Goal: Obtain resource: Download file/media

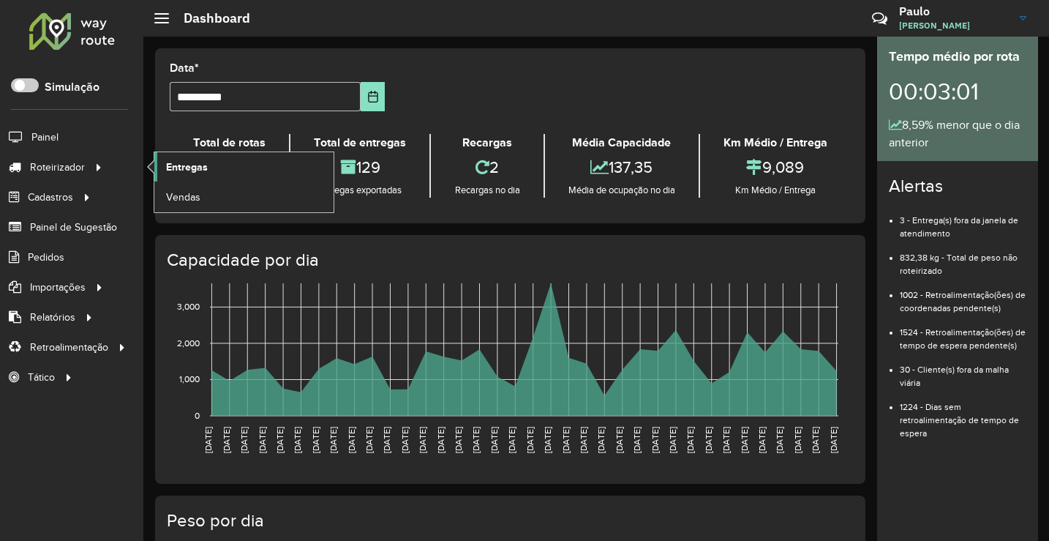
click at [167, 160] on span "Entregas" at bounding box center [187, 167] width 42 height 15
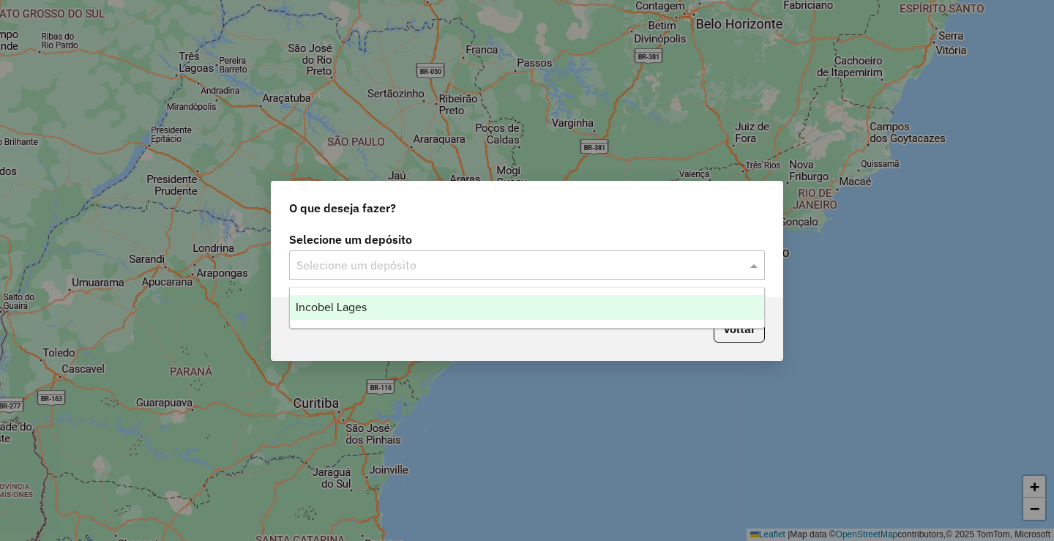
click at [492, 263] on input "text" at bounding box center [512, 266] width 432 height 18
click at [449, 318] on div "Incobel Lages" at bounding box center [527, 307] width 474 height 25
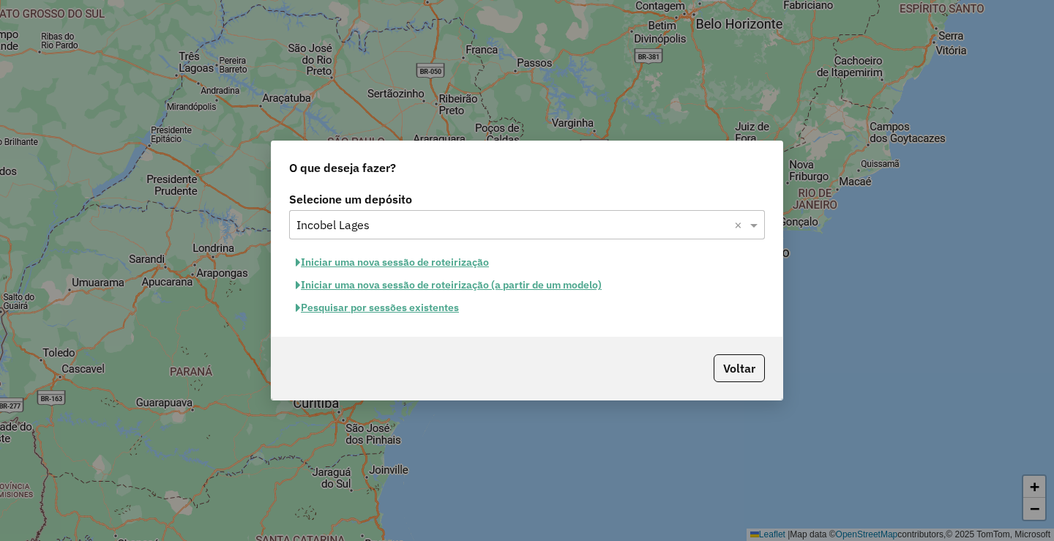
click at [389, 312] on button "Pesquisar por sessões existentes" at bounding box center [377, 307] width 176 height 23
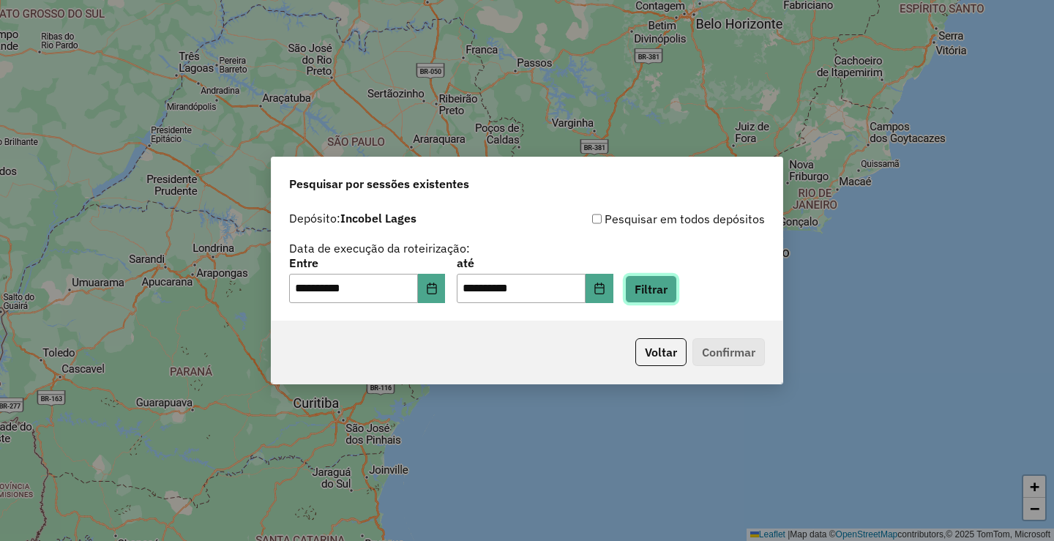
click at [653, 288] on button "Filtrar" at bounding box center [651, 289] width 52 height 28
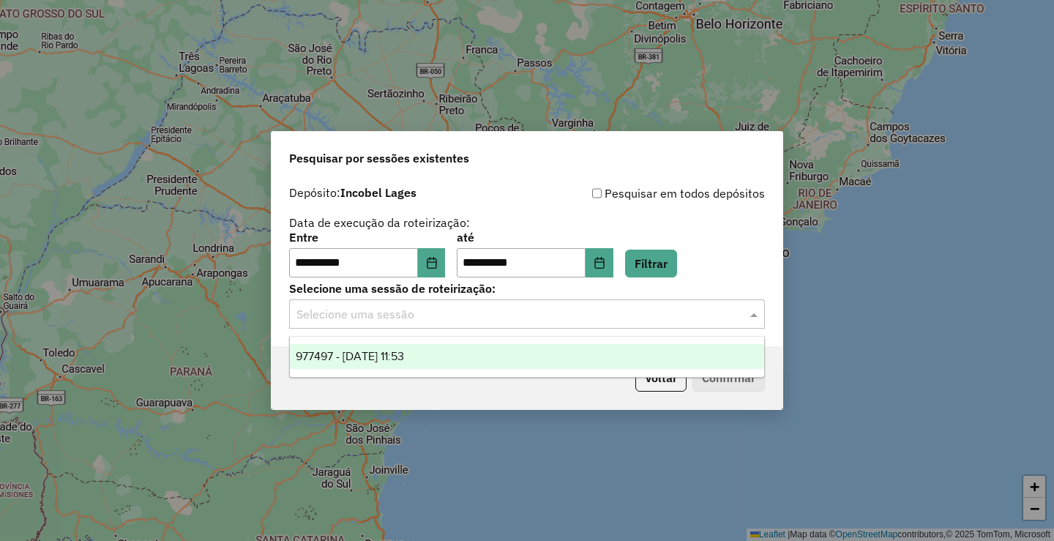
click at [623, 314] on input "text" at bounding box center [512, 315] width 432 height 18
click at [549, 350] on div "977497 - 11/08/2025 11:53" at bounding box center [527, 356] width 474 height 25
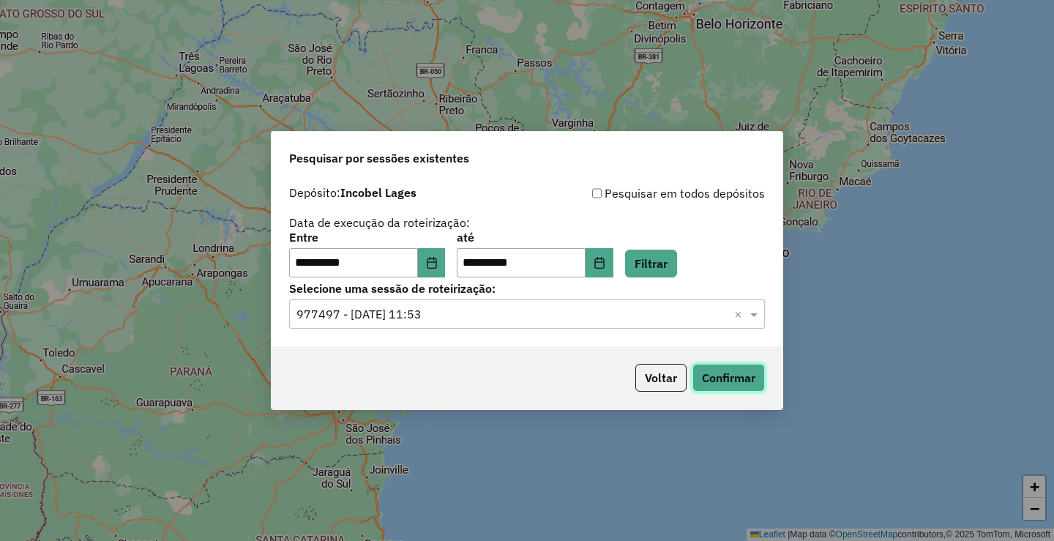
click at [762, 383] on button "Confirmar" at bounding box center [728, 378] width 72 height 28
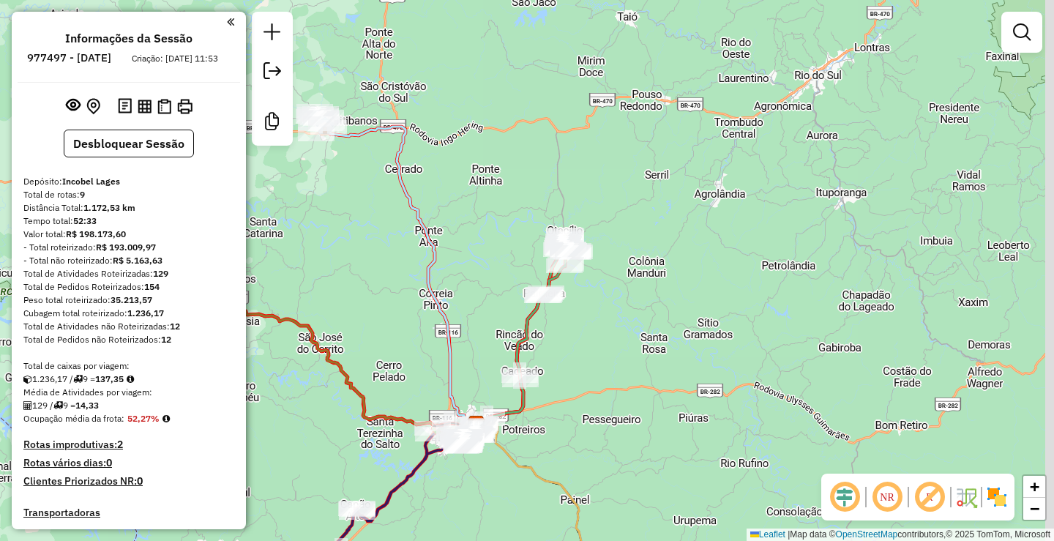
drag, startPoint x: 634, startPoint y: 133, endPoint x: 584, endPoint y: 288, distance: 162.4
click at [584, 288] on div "Janela de atendimento Grade de atendimento Capacidade Transportadoras Veículos …" at bounding box center [527, 270] width 1054 height 541
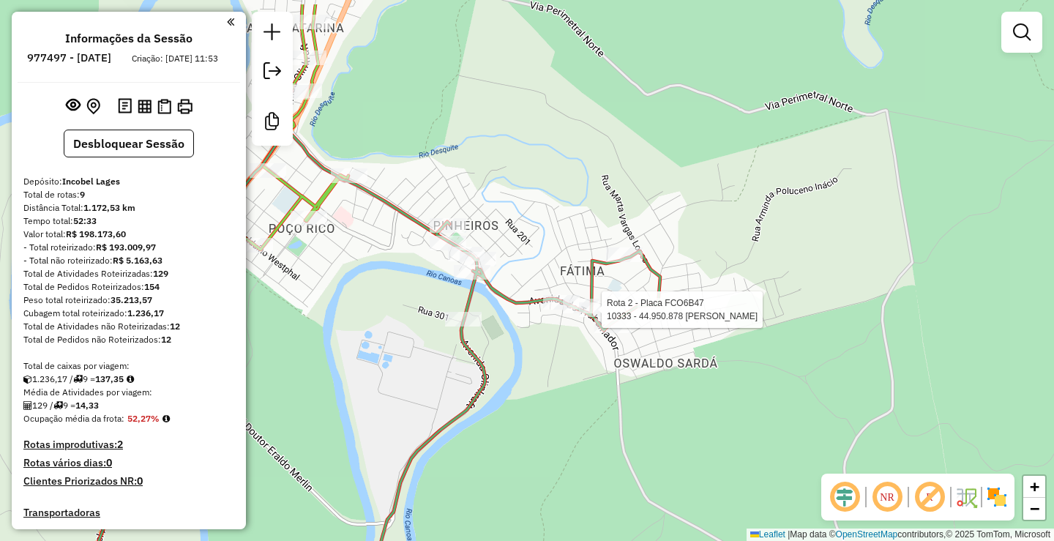
drag, startPoint x: 485, startPoint y: 215, endPoint x: 545, endPoint y: 265, distance: 77.9
click at [545, 265] on div "Rota 2 - Placa FCO6B47 10333 - 44.950.878 MARIA VER Janela de atendimento Grade…" at bounding box center [527, 270] width 1054 height 541
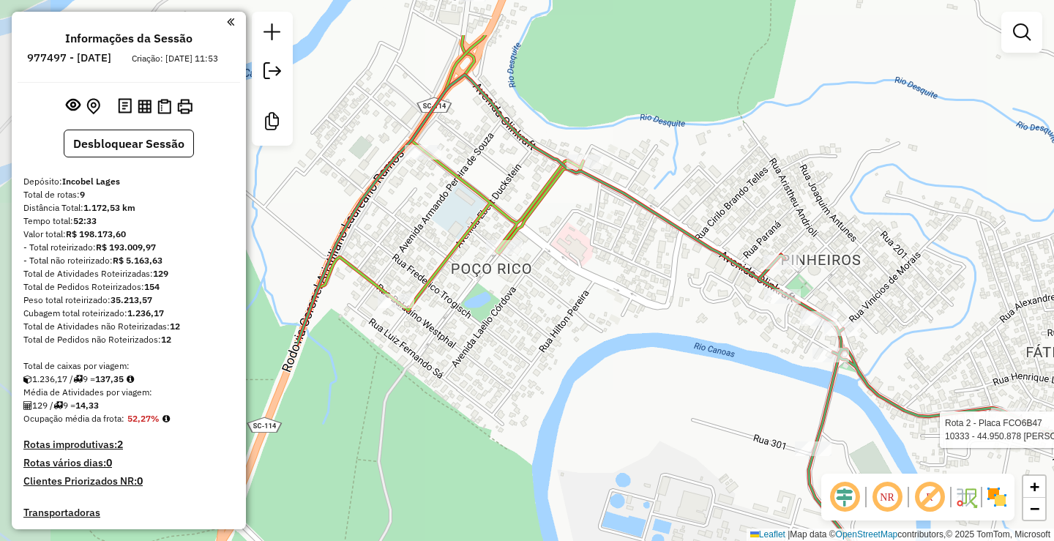
drag, startPoint x: 426, startPoint y: 280, endPoint x: 765, endPoint y: 400, distance: 359.8
click at [765, 400] on div "Rota 2 - Placa FCO6B47 10333 - 44.950.878 MARIA VER Janela de atendimento Grade…" at bounding box center [527, 270] width 1054 height 541
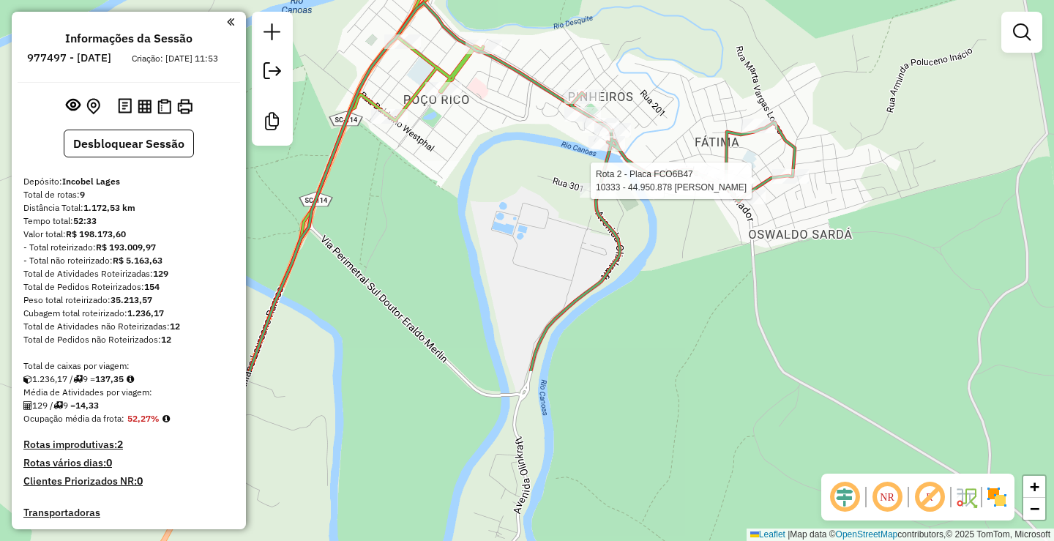
drag, startPoint x: 695, startPoint y: 416, endPoint x: 528, endPoint y: 198, distance: 274.5
click at [528, 197] on div "Rota 2 - Placa FCO6B47 10333 - 44.950.878 MARIA VER Janela de atendimento Grade…" at bounding box center [527, 270] width 1054 height 541
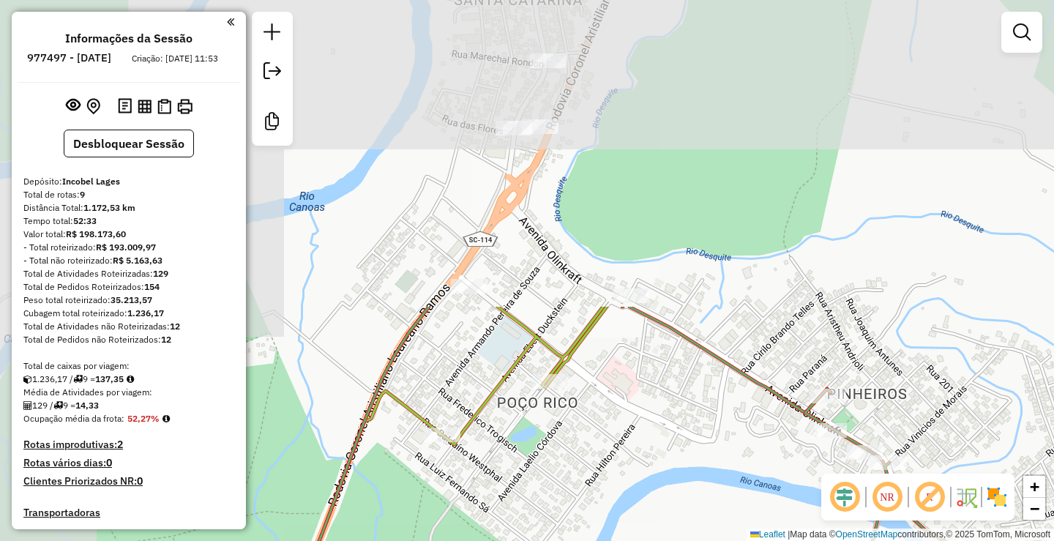
drag, startPoint x: 735, startPoint y: 212, endPoint x: 942, endPoint y: 565, distance: 408.6
click at [942, 540] on html "Aguarde... Pop-up bloqueado! Seu navegador bloqueou automáticamente a abertura …" at bounding box center [527, 270] width 1054 height 541
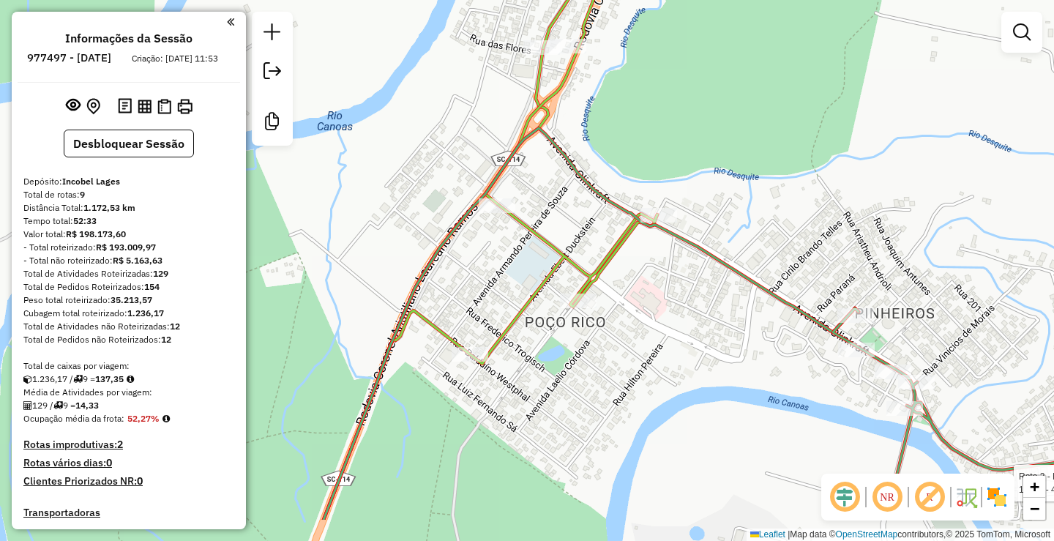
drag, startPoint x: 793, startPoint y: 414, endPoint x: 796, endPoint y: 406, distance: 8.6
click at [796, 406] on div "Rota 2 - Placa FCO6B47 10333 - 44.950.878 MARIA VER Janela de atendimento Grade…" at bounding box center [527, 270] width 1054 height 541
click at [661, 375] on div "Rota 2 - Placa FCO6B47 10333 - 44.950.878 MARIA VER Janela de atendimento Grade…" at bounding box center [527, 270] width 1054 height 541
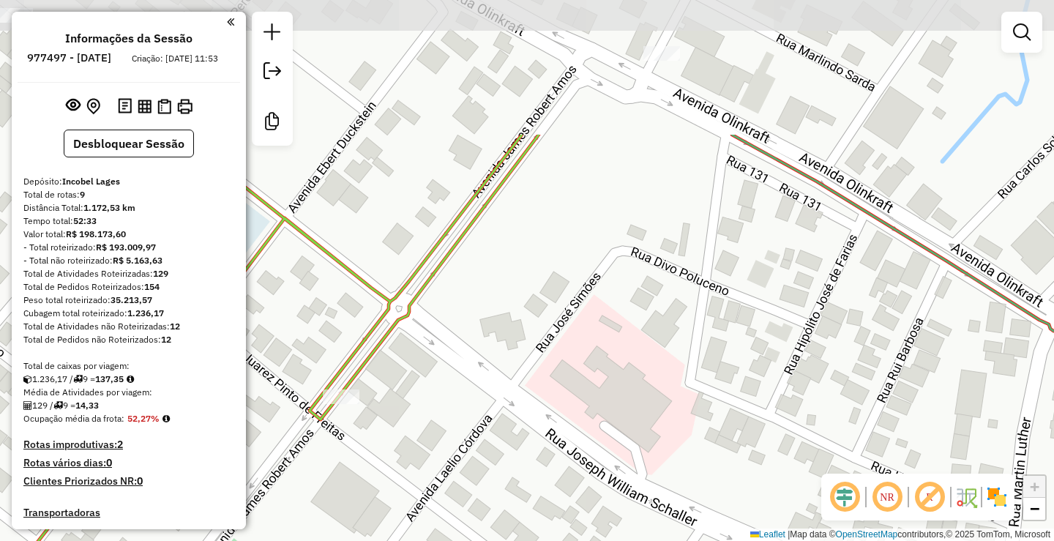
drag, startPoint x: 541, startPoint y: 212, endPoint x: 495, endPoint y: 398, distance: 191.5
click at [494, 399] on div "Rota 2 - Placa FCO6B47 10333 - 44.950.878 MARIA VER Janela de atendimento Grade…" at bounding box center [527, 270] width 1054 height 541
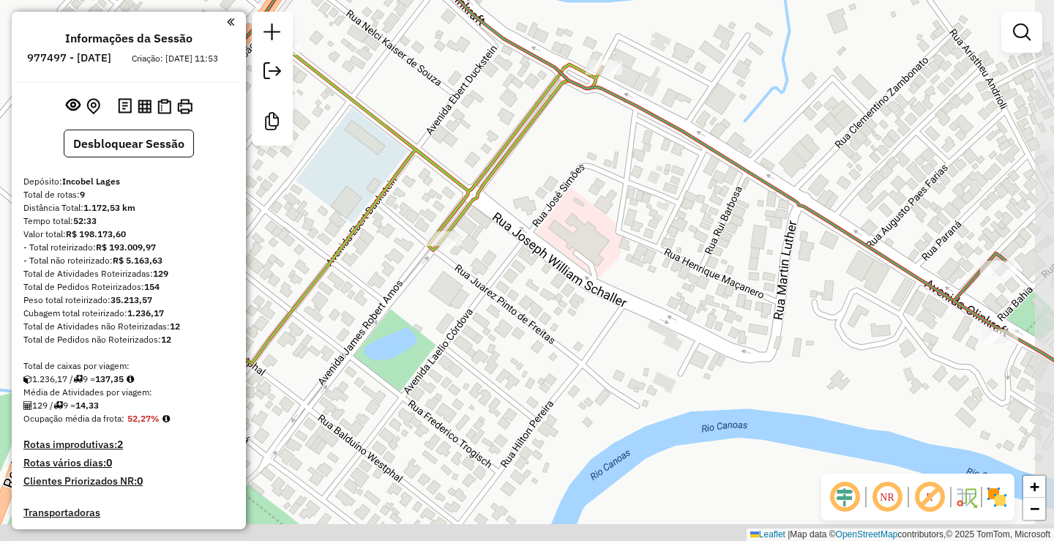
drag, startPoint x: 500, startPoint y: 406, endPoint x: 532, endPoint y: 240, distance: 169.2
click at [531, 241] on div "Rota 2 - Placa FCO6B47 10333 - 44.950.878 MARIA VER Janela de atendimento Grade…" at bounding box center [527, 270] width 1054 height 541
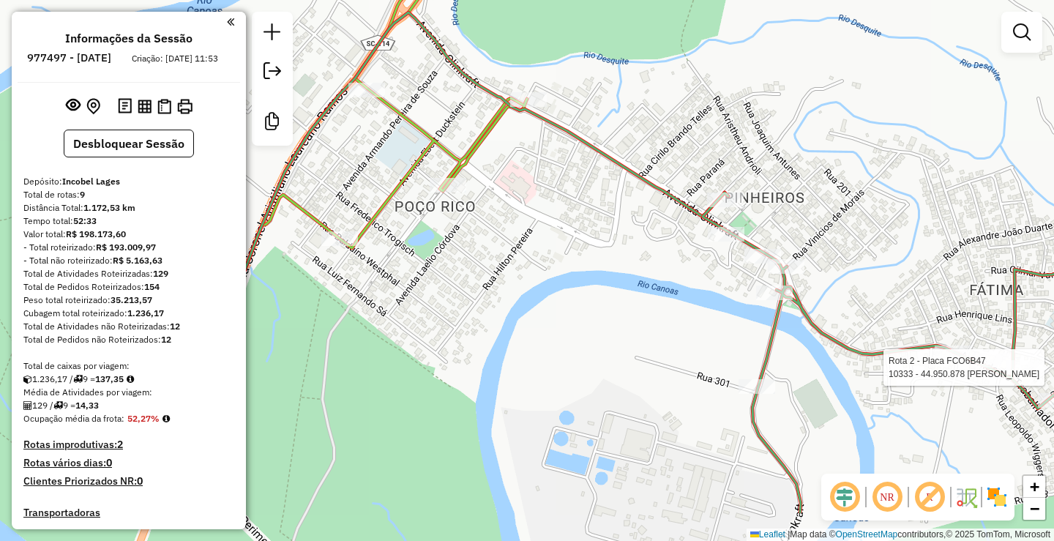
drag, startPoint x: 502, startPoint y: 350, endPoint x: 463, endPoint y: 281, distance: 79.0
click at [462, 281] on div "Rota 2 - Placa FCO6B47 10333 - 44.950.878 MARIA VER Janela de atendimento Grade…" at bounding box center [527, 270] width 1054 height 541
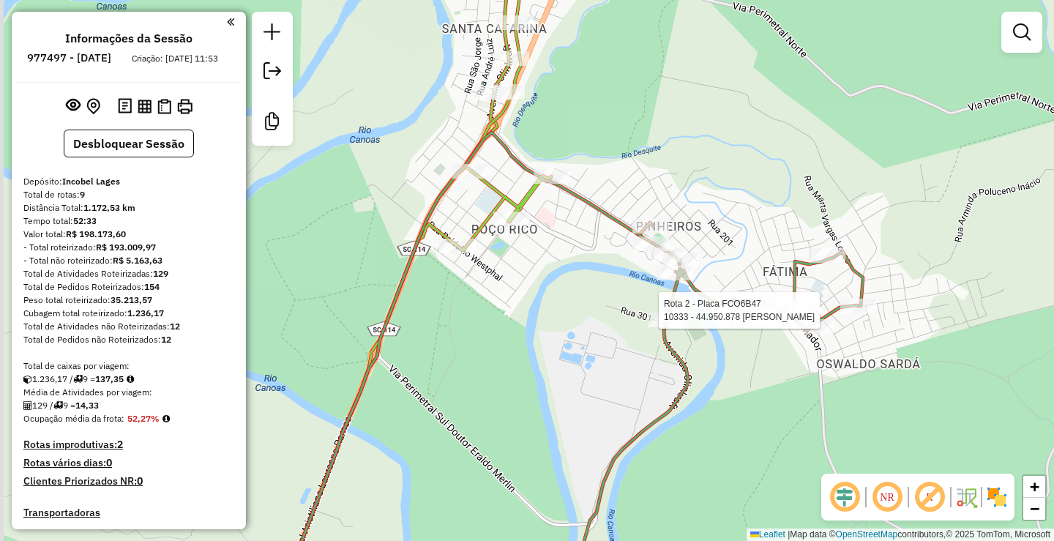
drag, startPoint x: 511, startPoint y: 342, endPoint x: 574, endPoint y: 401, distance: 86.4
click at [574, 401] on div "Rota 2 - Placa FCO6B47 10333 - 44.950.878 MARIA VER Janela de atendimento Grade…" at bounding box center [527, 270] width 1054 height 541
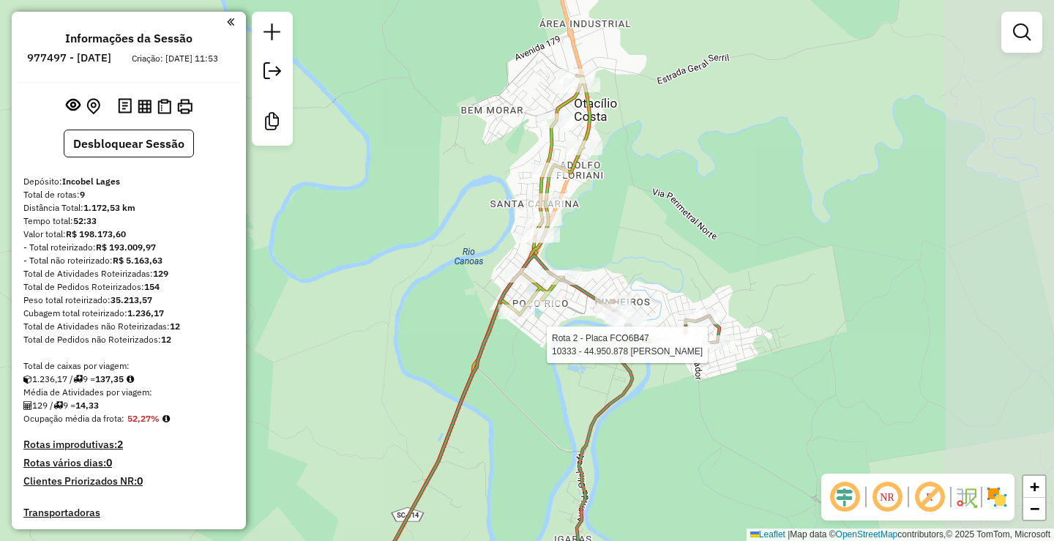
drag, startPoint x: 710, startPoint y: 323, endPoint x: 659, endPoint y: 318, distance: 51.4
click at [659, 318] on div "Rota 2 - Placa FCO6B47 10333 - 44.950.878 MARIA VER Rota 2 - Placa FCO6B47 5384…" at bounding box center [527, 270] width 1054 height 541
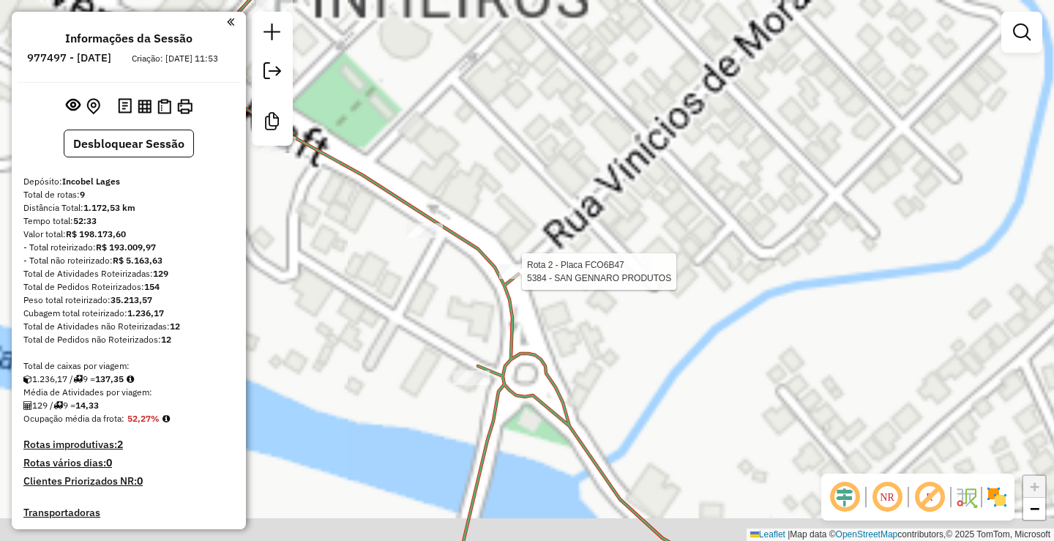
drag, startPoint x: 809, startPoint y: 273, endPoint x: 874, endPoint y: 270, distance: 64.5
click at [873, 270] on div "Rota 2 - Placa FCO6B47 10333 - 44.950.878 MARIA VER Rota 2 - Placa FCO6B47 5384…" at bounding box center [527, 270] width 1054 height 541
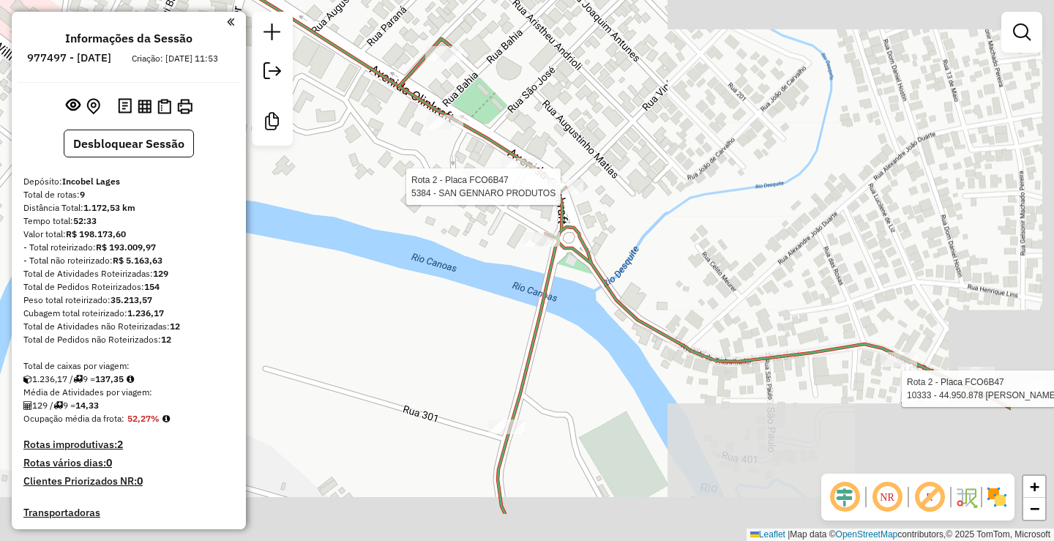
drag, startPoint x: 830, startPoint y: 262, endPoint x: 668, endPoint y: 165, distance: 189.4
click at [673, 176] on div "Rota 2 - Placa FCO6B47 10333 - 44.950.878 MARIA VER Rota 2 - Placa FCO6B47 5384…" at bounding box center [527, 270] width 1054 height 541
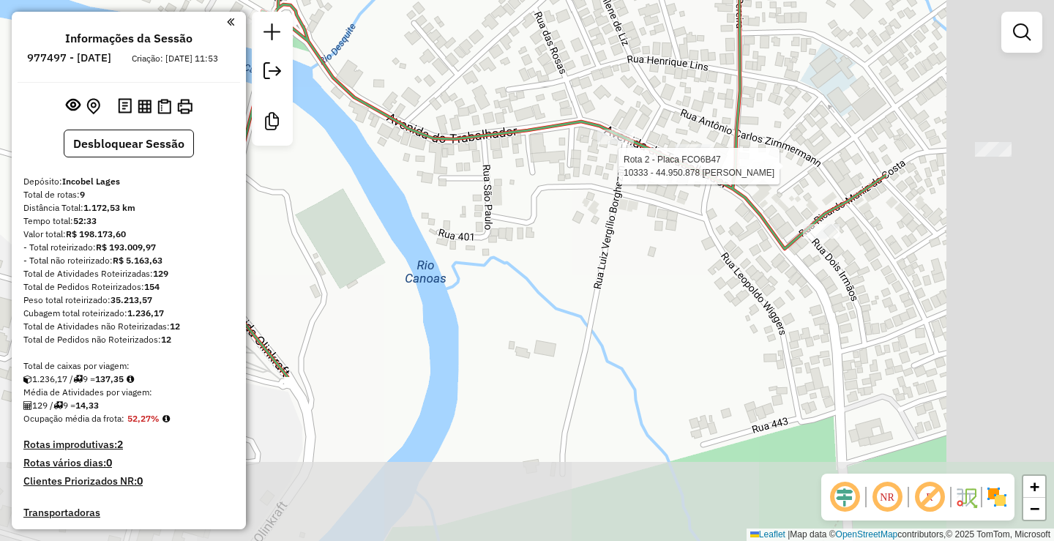
drag, startPoint x: 747, startPoint y: 372, endPoint x: 474, endPoint y: 154, distance: 349.3
click at [474, 154] on div "Rota 2 - Placa FCO6B47 10333 - 44.950.878 MARIA VER Janela de atendimento Grade…" at bounding box center [527, 270] width 1054 height 541
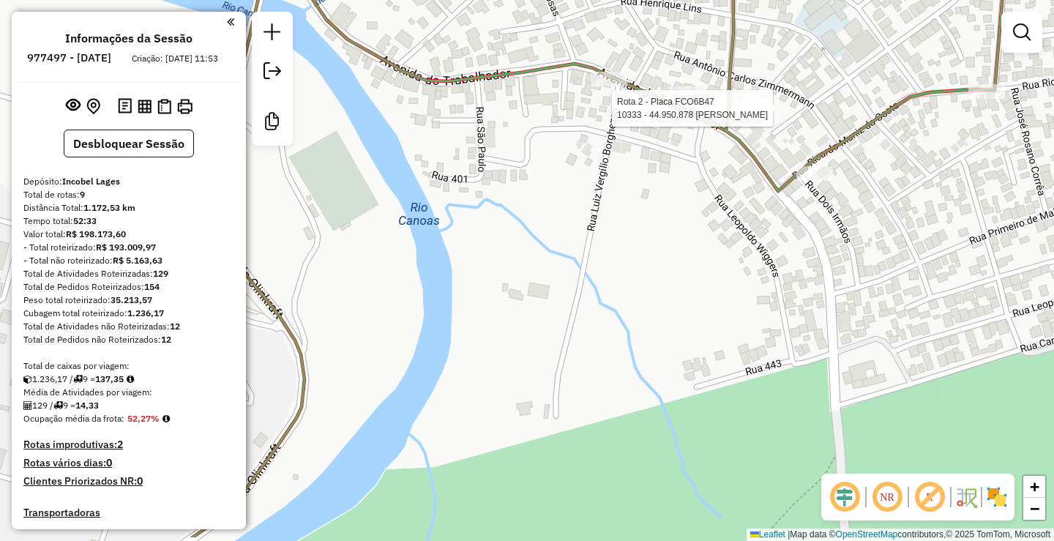
drag, startPoint x: 642, startPoint y: 241, endPoint x: 634, endPoint y: 192, distance: 49.1
click at [634, 192] on div "Rota 2 - Placa FCO6B47 10333 - 44.950.878 MARIA VER Janela de atendimento Grade…" at bounding box center [527, 270] width 1054 height 541
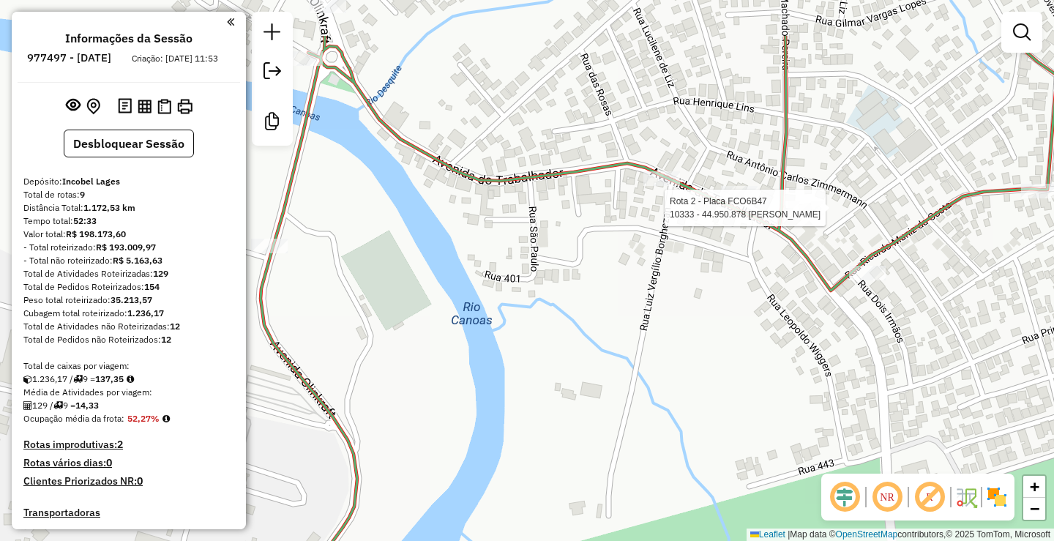
drag, startPoint x: 546, startPoint y: 220, endPoint x: 620, endPoint y: 337, distance: 138.4
click at [617, 335] on div "Rota 2 - Placa FCO6B47 10333 - 44.950.878 MARIA VER Janela de atendimento Grade…" at bounding box center [527, 270] width 1054 height 541
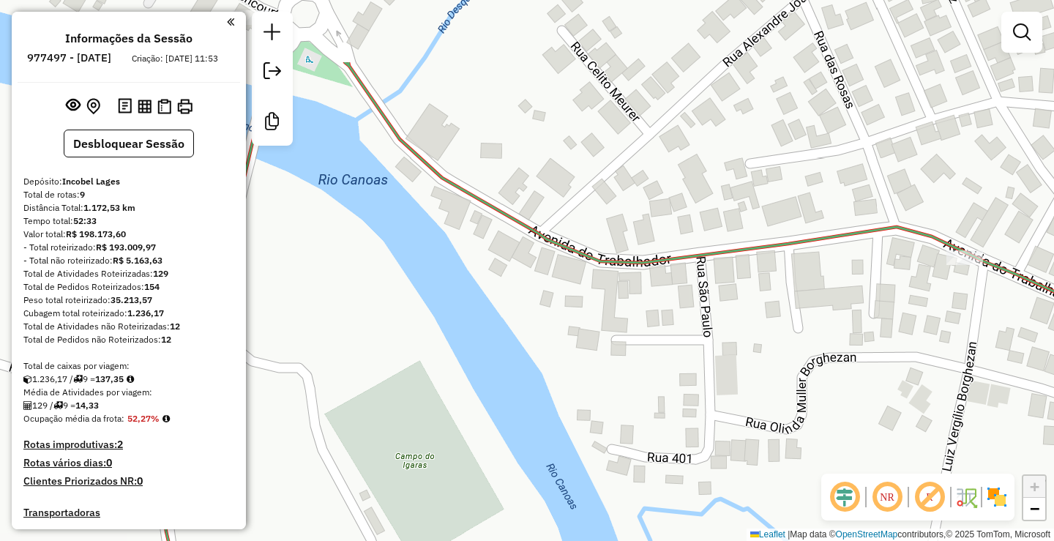
drag, startPoint x: 571, startPoint y: 278, endPoint x: 761, endPoint y: 387, distance: 219.3
click at [761, 389] on div "Rota 2 - Placa FCO6B47 10333 - 44.950.878 MARIA VER Janela de atendimento Grade…" at bounding box center [527, 270] width 1054 height 541
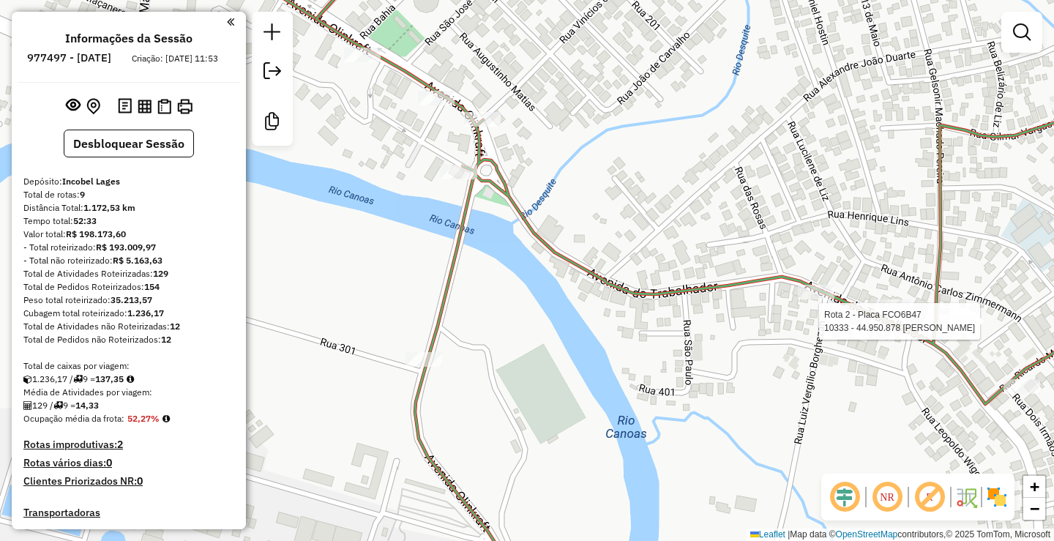
click at [716, 352] on div "Rota 2 - Placa FCO6B47 10333 - 44.950.878 MARIA VER Janela de atendimento Grade…" at bounding box center [527, 270] width 1054 height 541
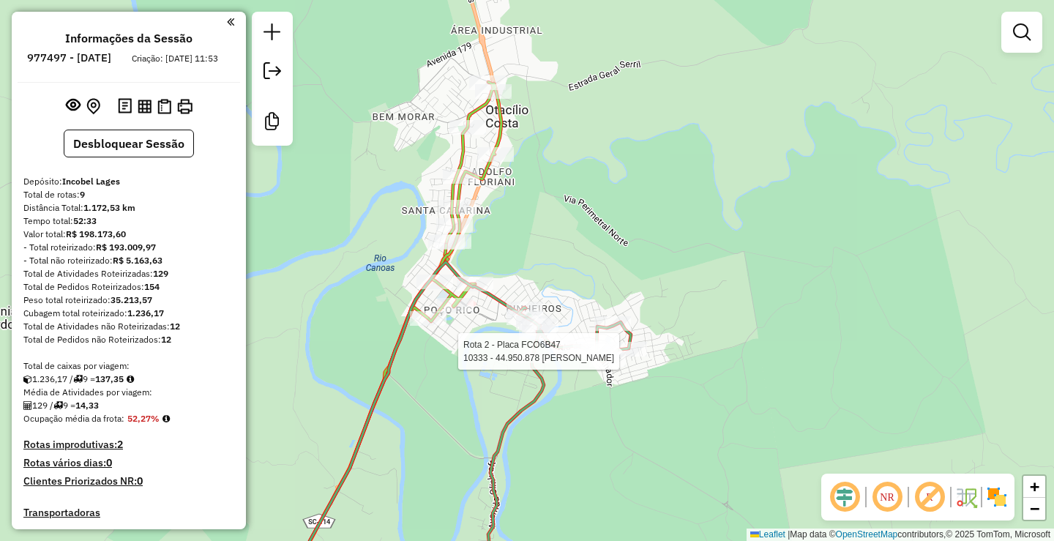
drag, startPoint x: 590, startPoint y: 268, endPoint x: 495, endPoint y: 361, distance: 133.5
click at [495, 361] on div "Rota 2 - Placa FCO6B47 10333 - 44.950.878 MARIA VER Janela de atendimento Grade…" at bounding box center [527, 270] width 1054 height 541
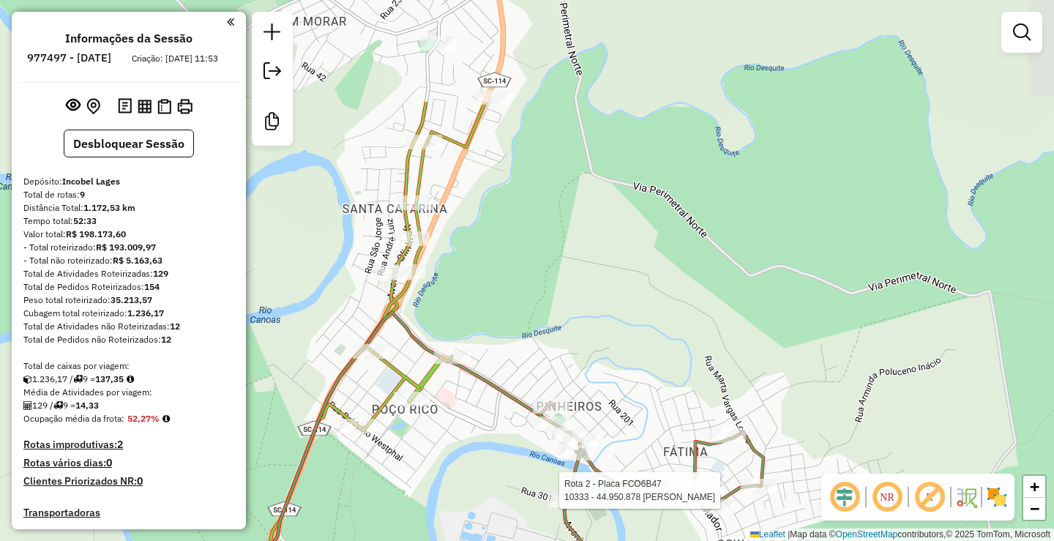
drag, startPoint x: 490, startPoint y: 340, endPoint x: 489, endPoint y: 430, distance: 90.7
click at [489, 431] on div "Rota 2 - Placa FCO6B47 10333 - 44.950.878 MARIA VER Janela de atendimento Grade…" at bounding box center [527, 270] width 1054 height 541
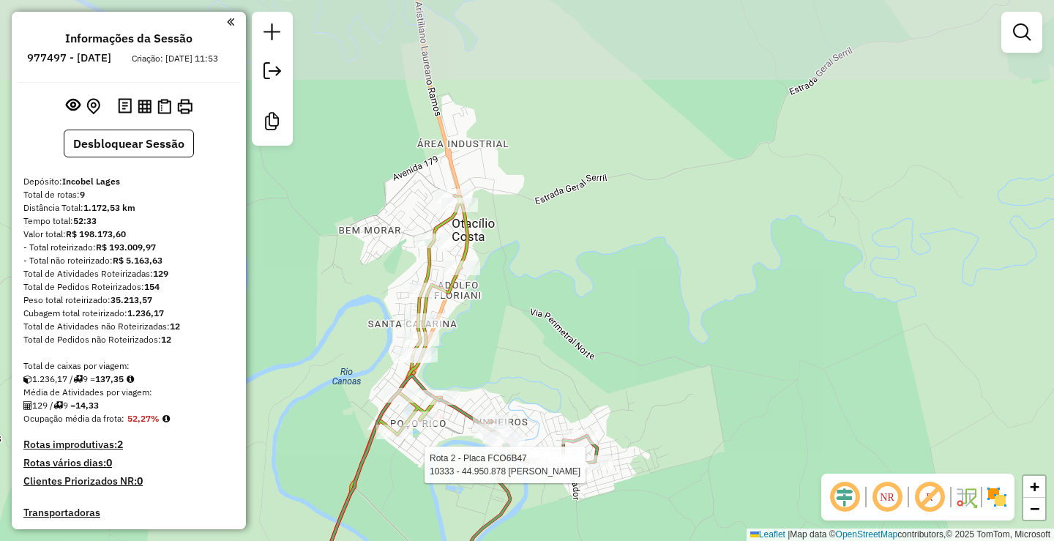
drag, startPoint x: 488, startPoint y: 426, endPoint x: 461, endPoint y: 432, distance: 27.7
click at [461, 432] on div "Rota 2 - Placa FCO6B47 10333 - 44.950.878 MARIA VER Janela de atendimento Grade…" at bounding box center [527, 270] width 1054 height 541
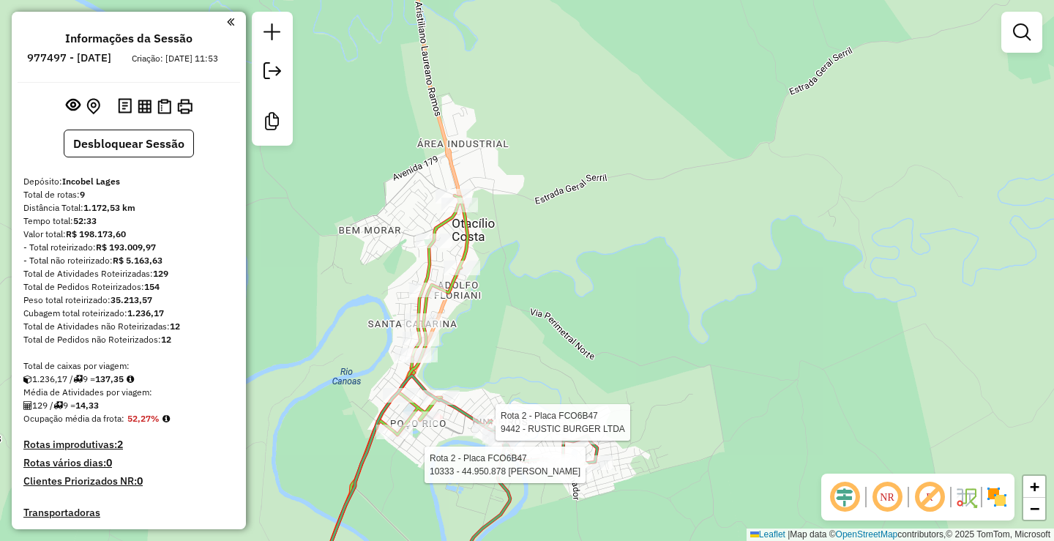
click at [578, 330] on div "Rota 2 - Placa FCO6B47 10333 - 44.950.878 MARIA VER Rota 2 - Placa FCO6B47 4844…" at bounding box center [527, 270] width 1054 height 541
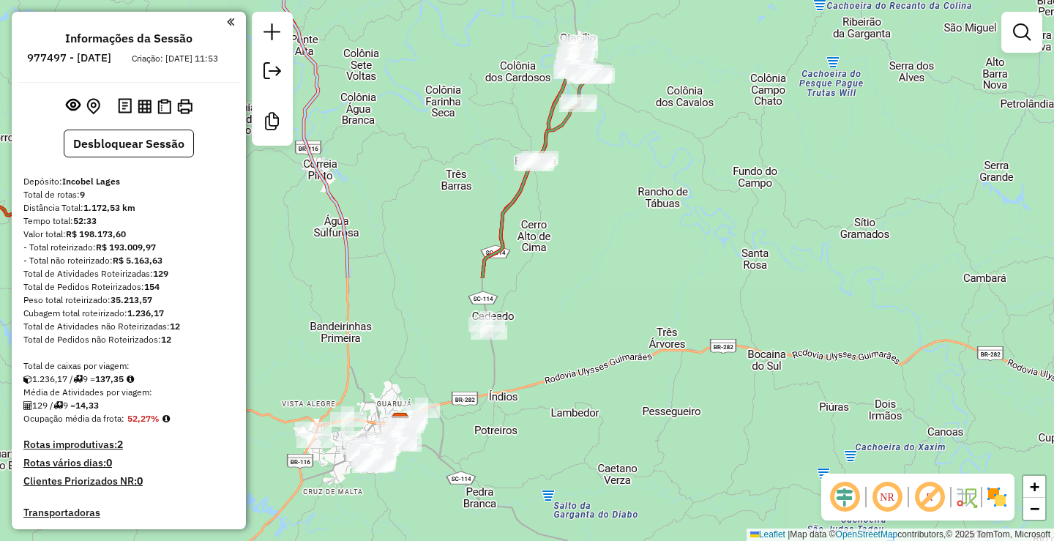
drag, startPoint x: 516, startPoint y: 243, endPoint x: 524, endPoint y: 119, distance: 124.6
click at [524, 118] on div "Janela de atendimento Grade de atendimento Capacidade Transportadoras Veículos …" at bounding box center [527, 270] width 1054 height 541
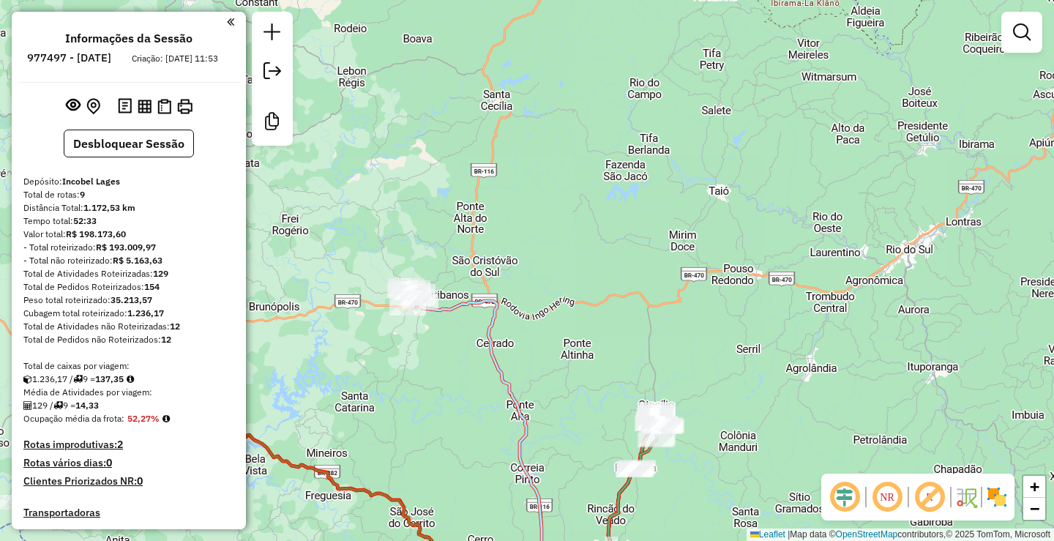
drag, startPoint x: 458, startPoint y: 184, endPoint x: 598, endPoint y: 479, distance: 326.3
click at [598, 479] on div "Janela de atendimento Grade de atendimento Capacidade Transportadoras Veículos …" at bounding box center [527, 270] width 1054 height 541
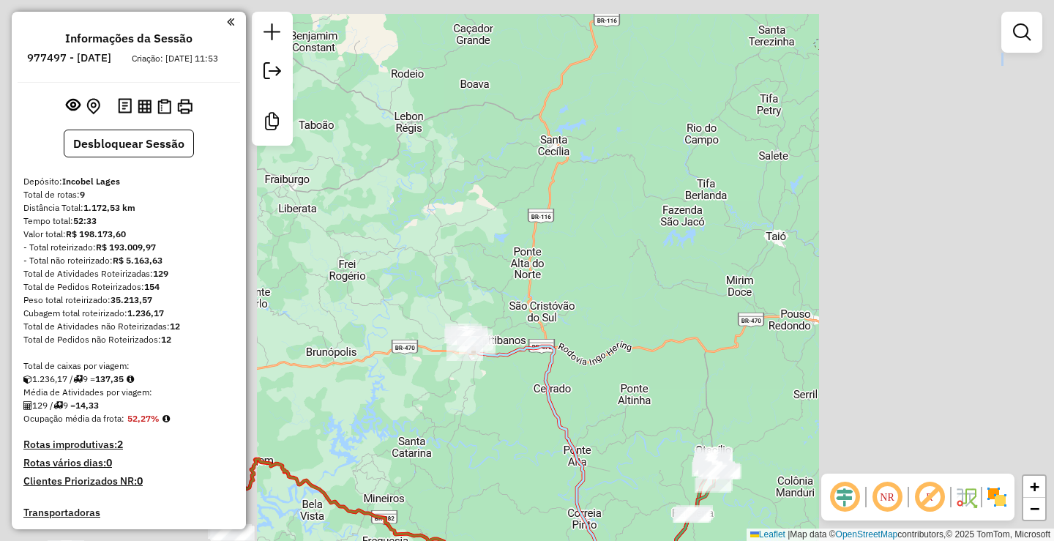
click at [422, 231] on div "Rota 2 - Placa FCO6B47 9990 - KARINI HEMKEMAIER - Janela de atendimento Grade d…" at bounding box center [527, 270] width 1054 height 541
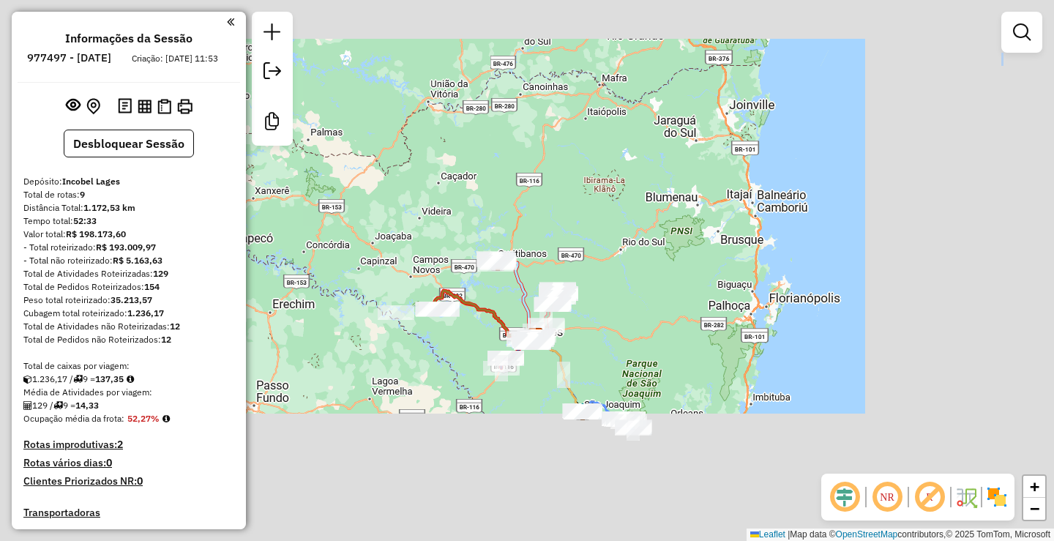
drag, startPoint x: 545, startPoint y: 240, endPoint x: 558, endPoint y: 220, distance: 23.7
click at [558, 220] on div "Janela de atendimento Grade de atendimento Capacidade Transportadoras Veículos …" at bounding box center [527, 270] width 1054 height 541
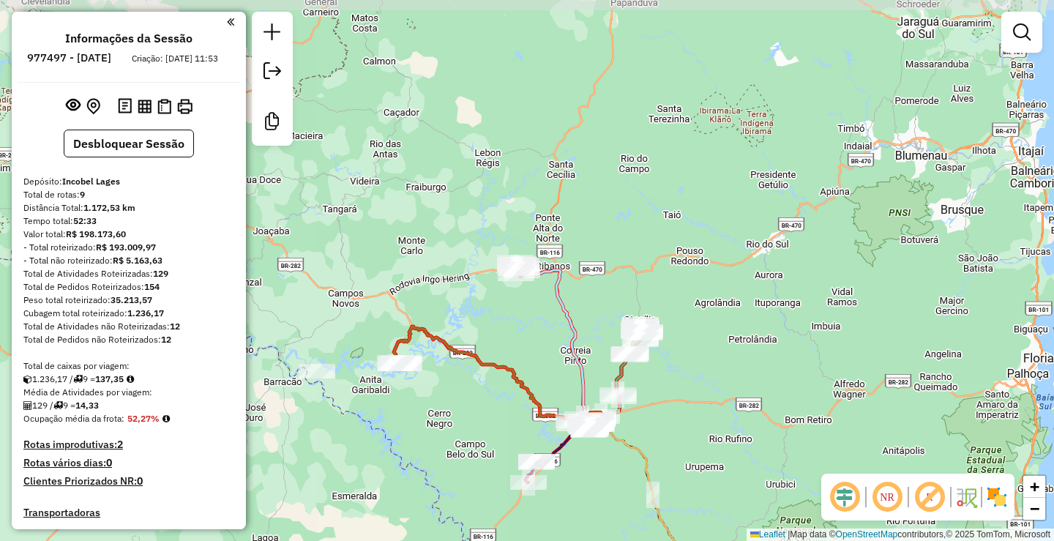
drag, startPoint x: 458, startPoint y: 277, endPoint x: 412, endPoint y: 289, distance: 47.7
click at [412, 289] on div "Janela de atendimento Grade de atendimento Capacidade Transportadoras Veículos …" at bounding box center [527, 270] width 1054 height 541
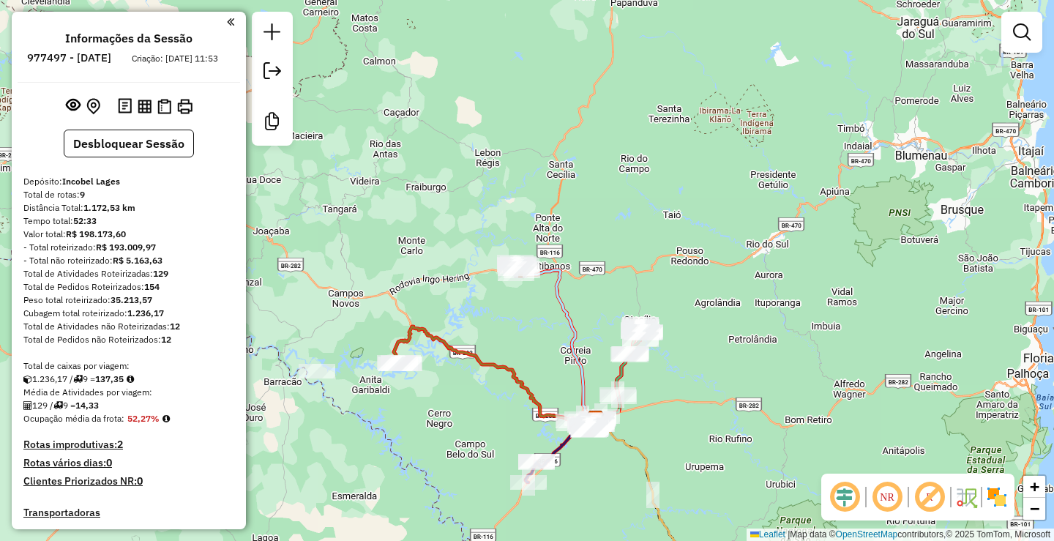
drag, startPoint x: 469, startPoint y: 255, endPoint x: 478, endPoint y: 247, distance: 11.9
click at [478, 247] on div "Janela de atendimento Grade de atendimento Capacidade Transportadoras Veículos …" at bounding box center [527, 270] width 1054 height 541
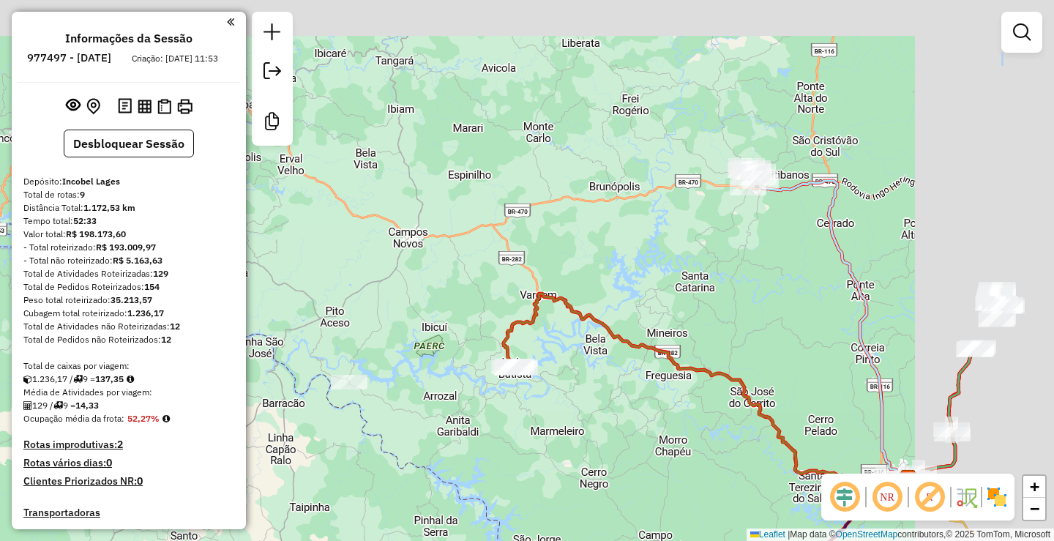
drag, startPoint x: 618, startPoint y: 252, endPoint x: 421, endPoint y: 320, distance: 208.0
click at [360, 323] on div "Janela de atendimento Grade de atendimento Capacidade Transportadoras Veículos …" at bounding box center [527, 270] width 1054 height 541
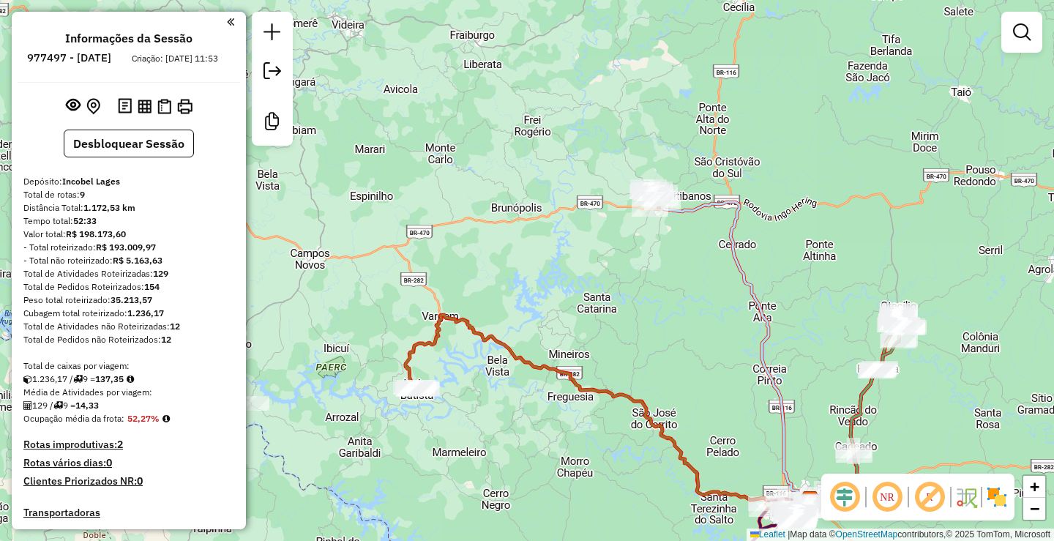
drag, startPoint x: 715, startPoint y: 293, endPoint x: 662, endPoint y: 301, distance: 53.3
click at [651, 307] on div "Janela de atendimento Grade de atendimento Capacidade Transportadoras Veículos …" at bounding box center [527, 270] width 1054 height 541
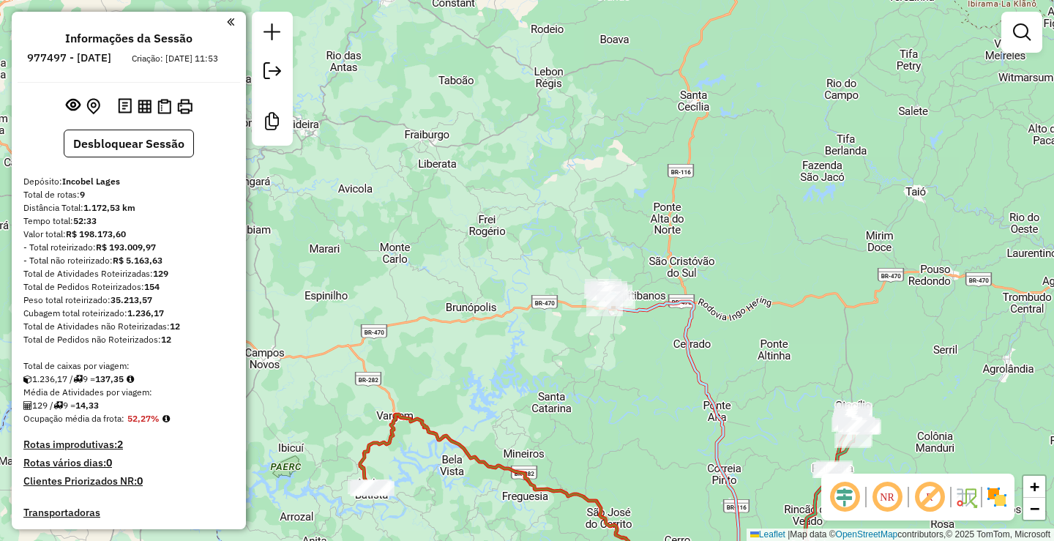
drag, startPoint x: 658, startPoint y: 257, endPoint x: 639, endPoint y: 335, distance: 80.6
click at [650, 347] on div "Janela de atendimento Grade de atendimento Capacidade Transportadoras Veículos …" at bounding box center [527, 270] width 1054 height 541
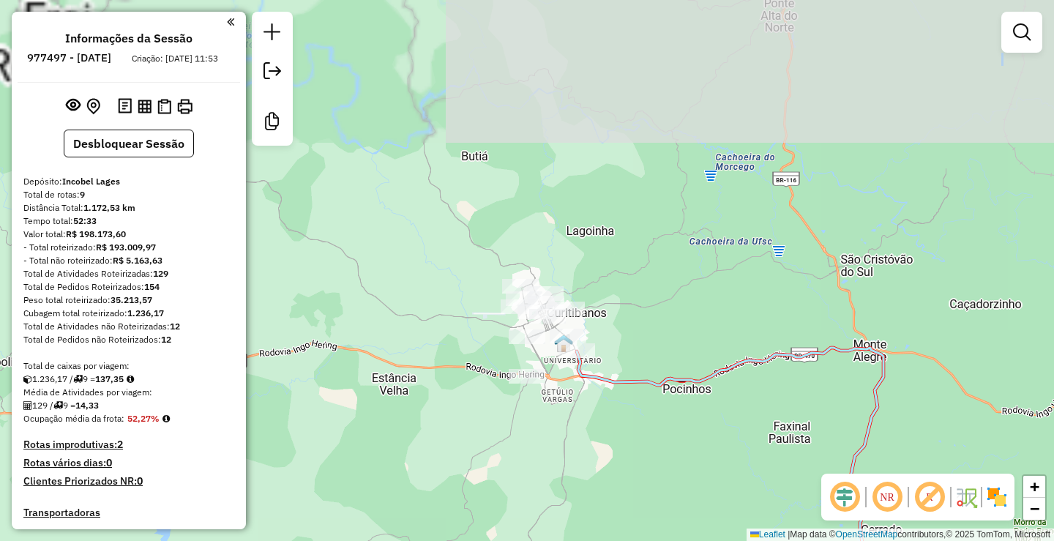
drag, startPoint x: 671, startPoint y: 446, endPoint x: 677, endPoint y: 468, distance: 22.0
click at [677, 468] on div "Janela de atendimento Grade de atendimento Capacidade Transportadoras Veículos …" at bounding box center [527, 270] width 1054 height 541
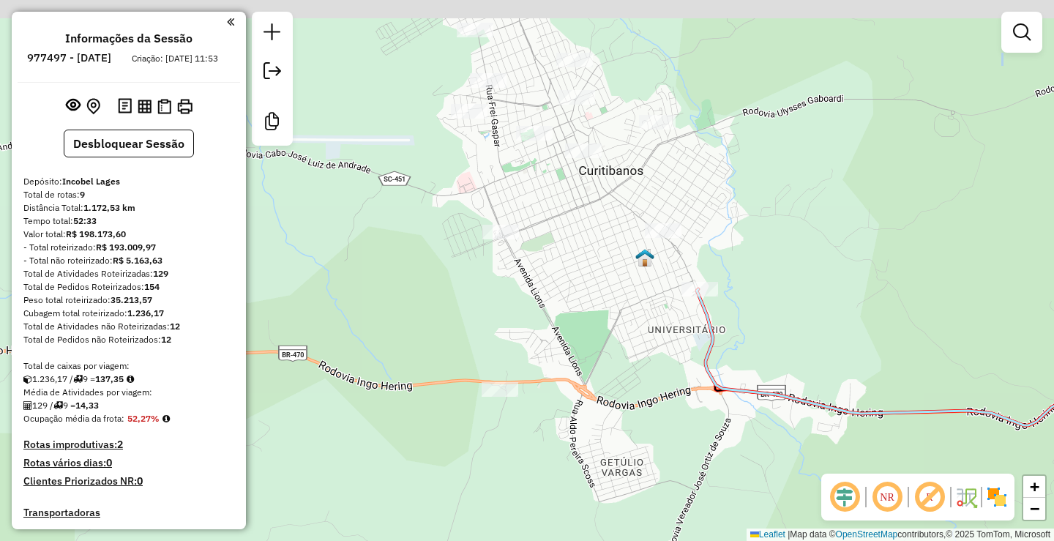
drag, startPoint x: 589, startPoint y: 296, endPoint x: 596, endPoint y: 331, distance: 35.2
click at [596, 330] on div "Janela de atendimento Grade de atendimento Capacidade Transportadoras Veículos …" at bounding box center [527, 270] width 1054 height 541
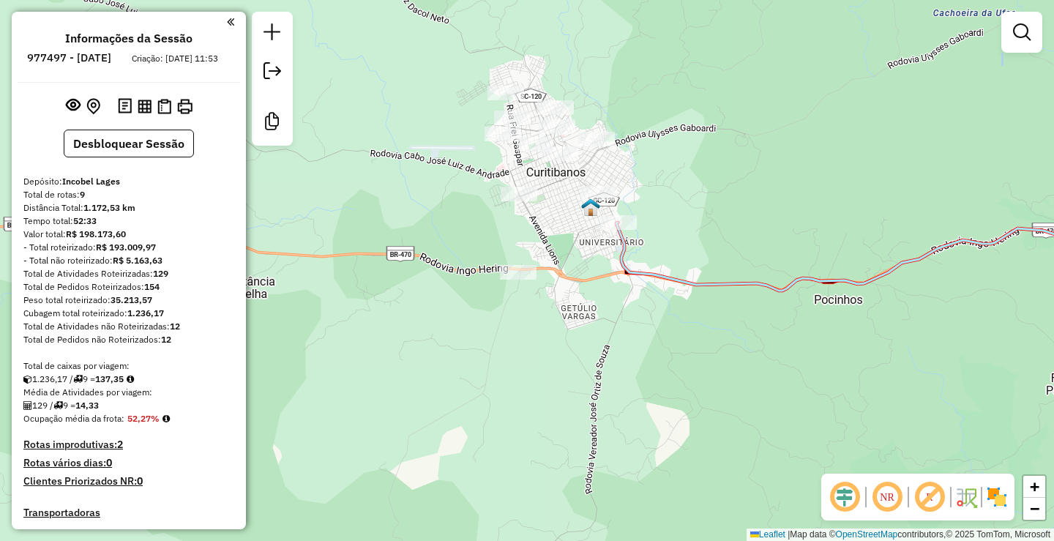
drag, startPoint x: 383, startPoint y: 269, endPoint x: 356, endPoint y: 204, distance: 69.8
click at [356, 204] on div "Janela de atendimento Grade de atendimento Capacidade Transportadoras Veículos …" at bounding box center [527, 270] width 1054 height 541
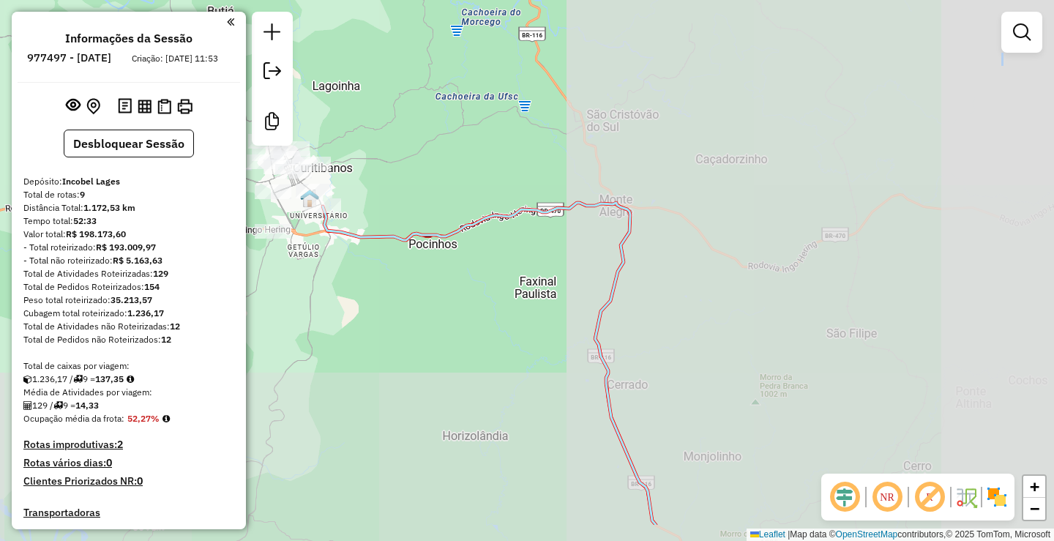
drag, startPoint x: 660, startPoint y: 356, endPoint x: 408, endPoint y: 287, distance: 260.9
click at [397, 285] on div "Janela de atendimento Grade de atendimento Capacidade Transportadoras Veículos …" at bounding box center [527, 270] width 1054 height 541
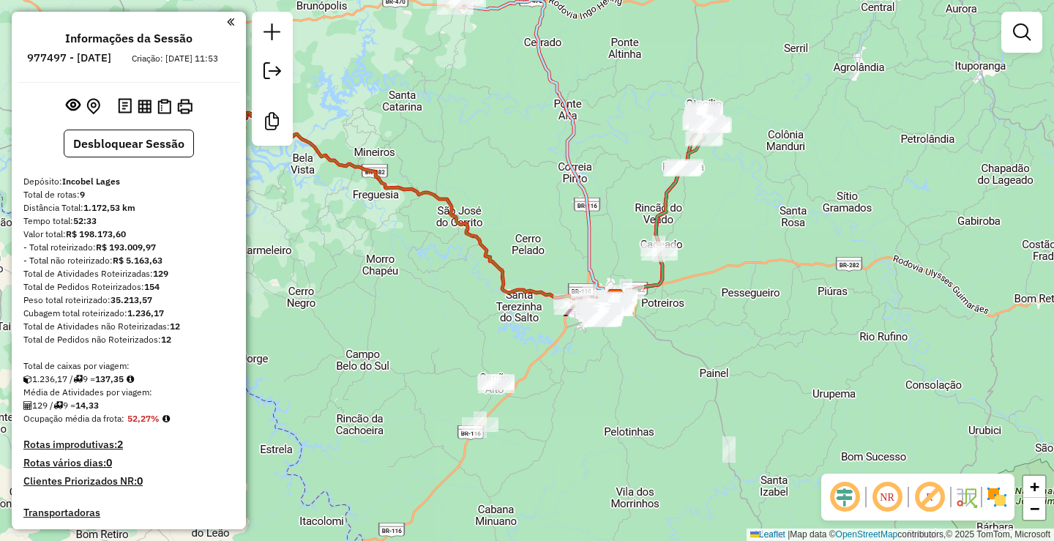
drag, startPoint x: 512, startPoint y: 319, endPoint x: 541, endPoint y: 102, distance: 218.6
click at [541, 102] on div "Janela de atendimento Grade de atendimento Capacidade Transportadoras Veículos …" at bounding box center [527, 270] width 1054 height 541
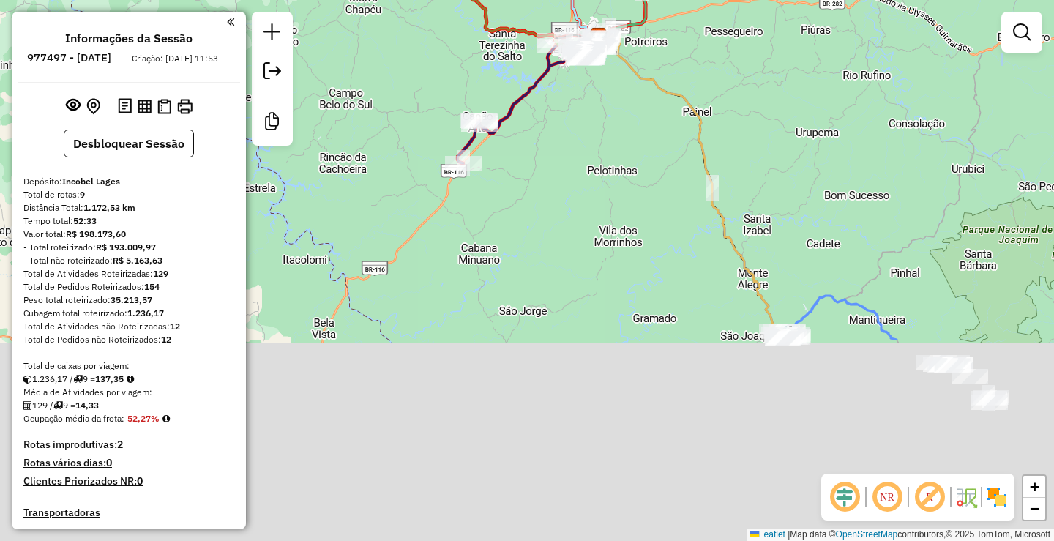
drag, startPoint x: 530, startPoint y: 301, endPoint x: 506, endPoint y: 111, distance: 191.0
click at [478, 116] on div "Rota 6 - Placa RYW9F50 10808 - RESTAURANTE COMIDA C Janela de atendimento Grade…" at bounding box center [527, 270] width 1054 height 541
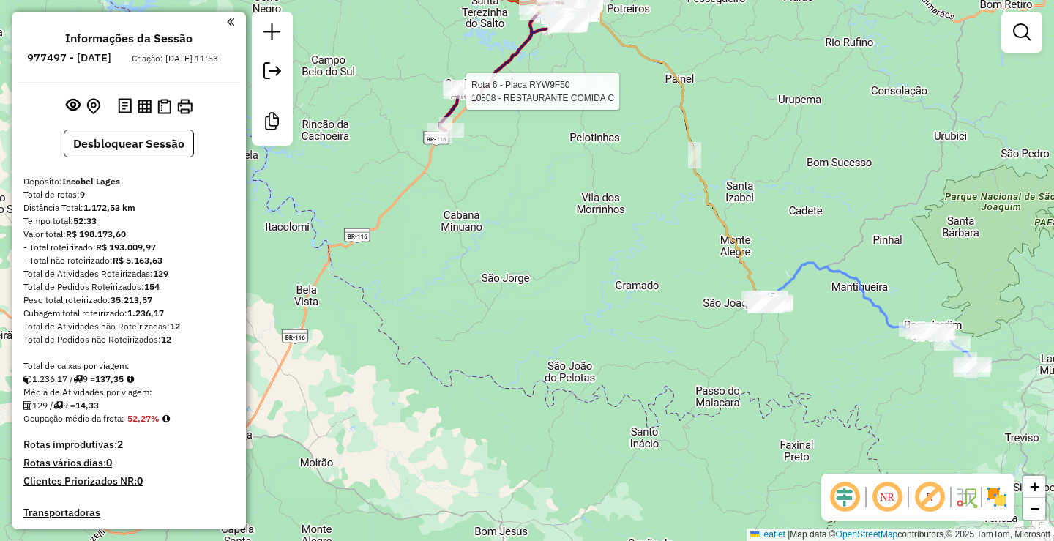
click at [563, 165] on div "Rota 6 - Placa RYW9F50 10808 - RESTAURANTE COMIDA C Rota 4 - Placa RYW9J30 3935…" at bounding box center [527, 270] width 1054 height 541
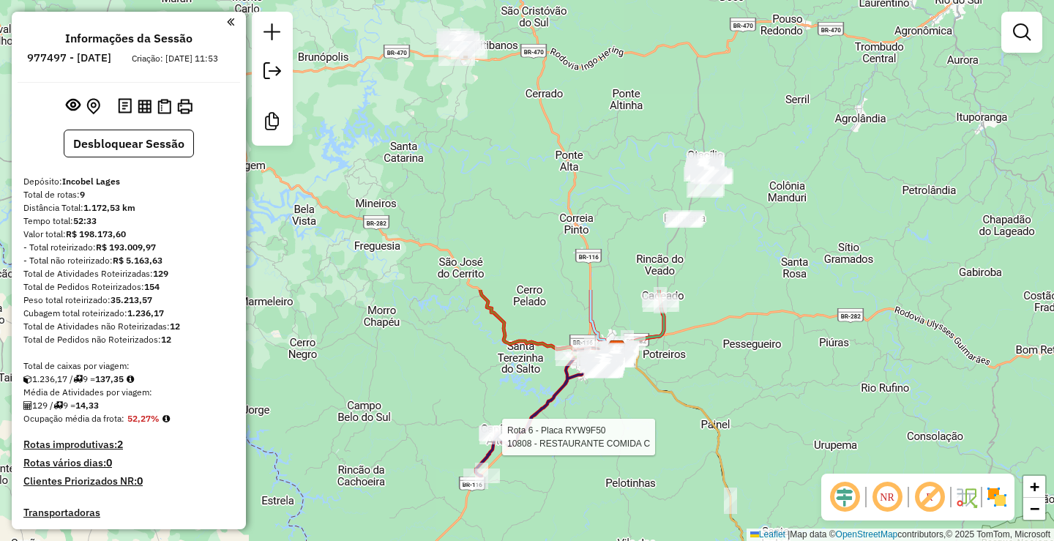
drag, startPoint x: 561, startPoint y: 162, endPoint x: 596, endPoint y: 506, distance: 345.6
click at [596, 506] on div "Rota 6 - Placa RYW9F50 10808 - RESTAURANTE COMIDA C Janela de atendimento Grade…" at bounding box center [527, 270] width 1054 height 541
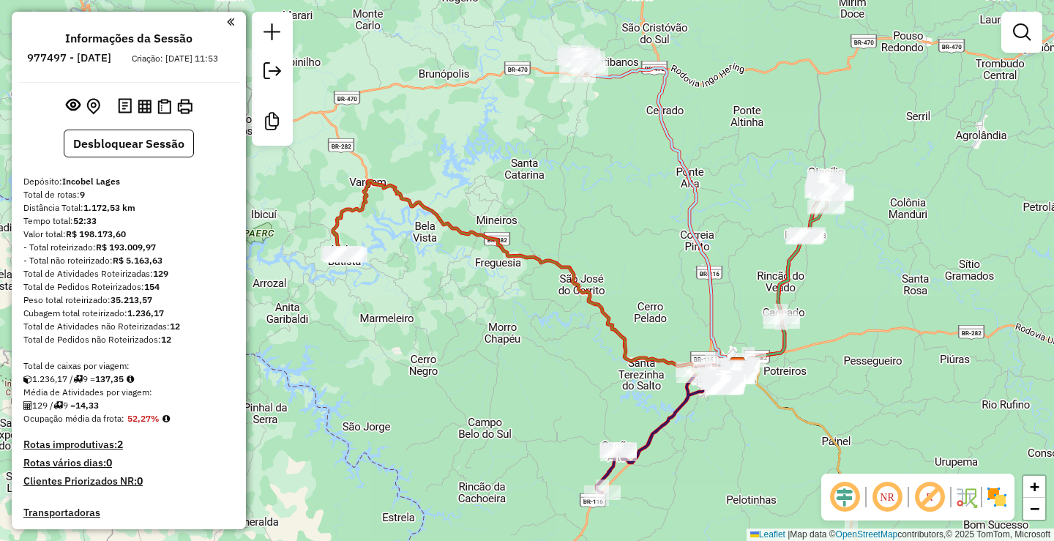
drag, startPoint x: 547, startPoint y: 203, endPoint x: 721, endPoint y: 239, distance: 177.8
click at [719, 233] on div "Janela de atendimento Grade de atendimento Capacidade Transportadoras Veículos …" at bounding box center [527, 270] width 1054 height 541
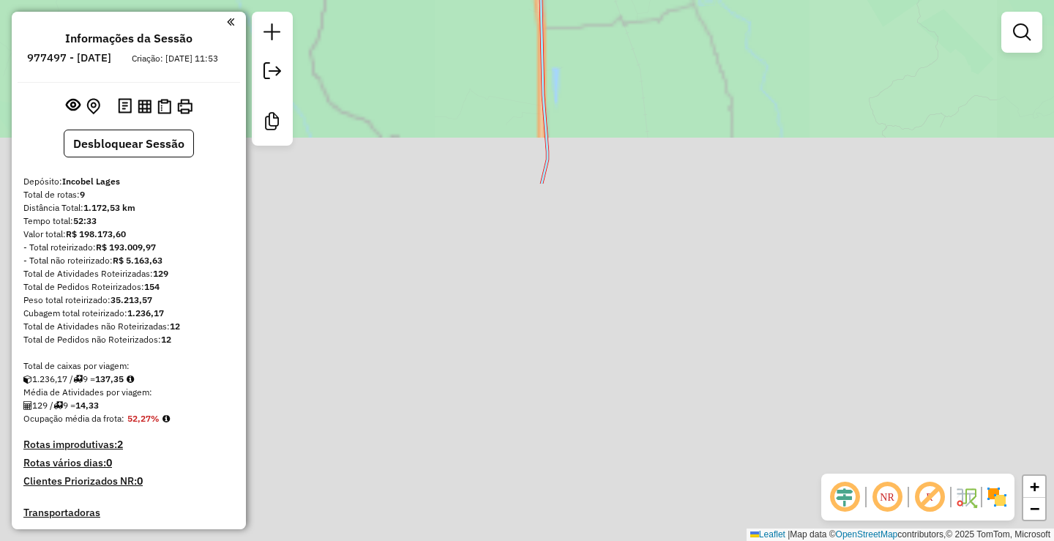
drag, startPoint x: 681, startPoint y: 410, endPoint x: 667, endPoint y: -23, distance: 434.1
click at [667, 0] on html "Aguarde... Pop-up bloqueado! Seu navegador bloqueou automáticamente a abertura …" at bounding box center [527, 270] width 1054 height 541
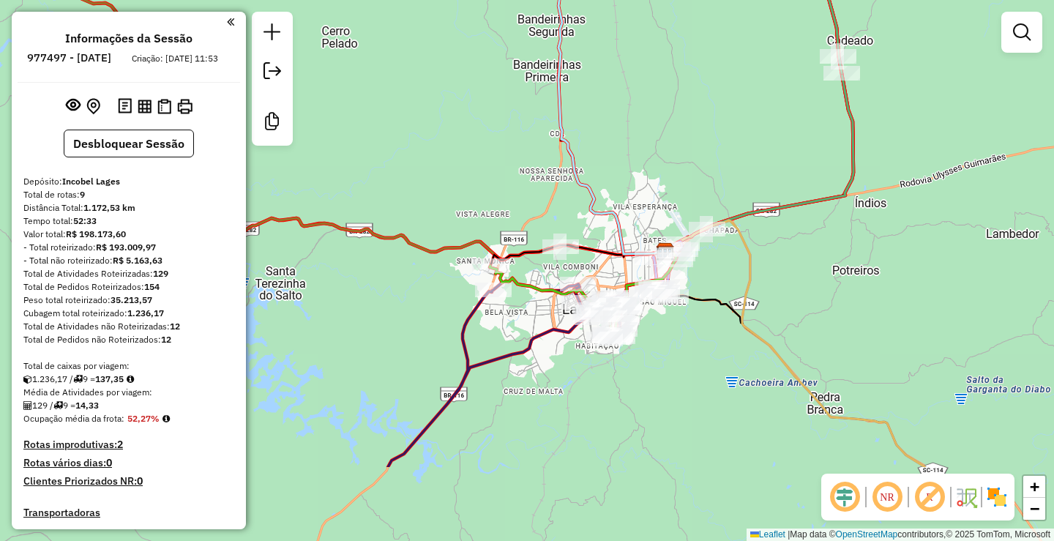
drag, startPoint x: 694, startPoint y: 247, endPoint x: 662, endPoint y: 168, distance: 85.3
click at [662, 168] on div "Janela de atendimento Grade de atendimento Capacidade Transportadoras Veículos …" at bounding box center [527, 270] width 1054 height 541
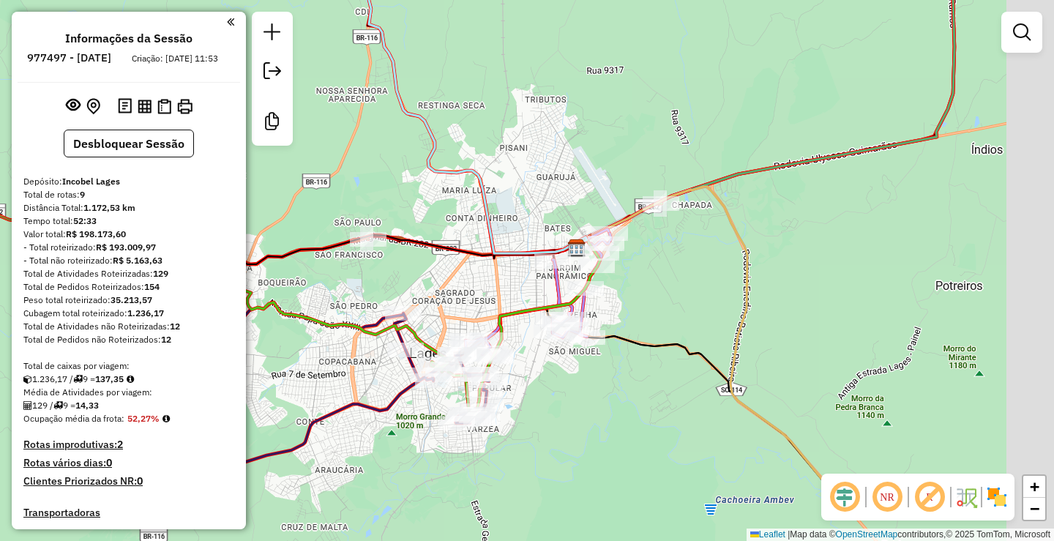
drag, startPoint x: 650, startPoint y: 181, endPoint x: 626, endPoint y: 150, distance: 39.2
click at [626, 150] on div "Janela de atendimento Grade de atendimento Capacidade Transportadoras Veículos …" at bounding box center [527, 270] width 1054 height 541
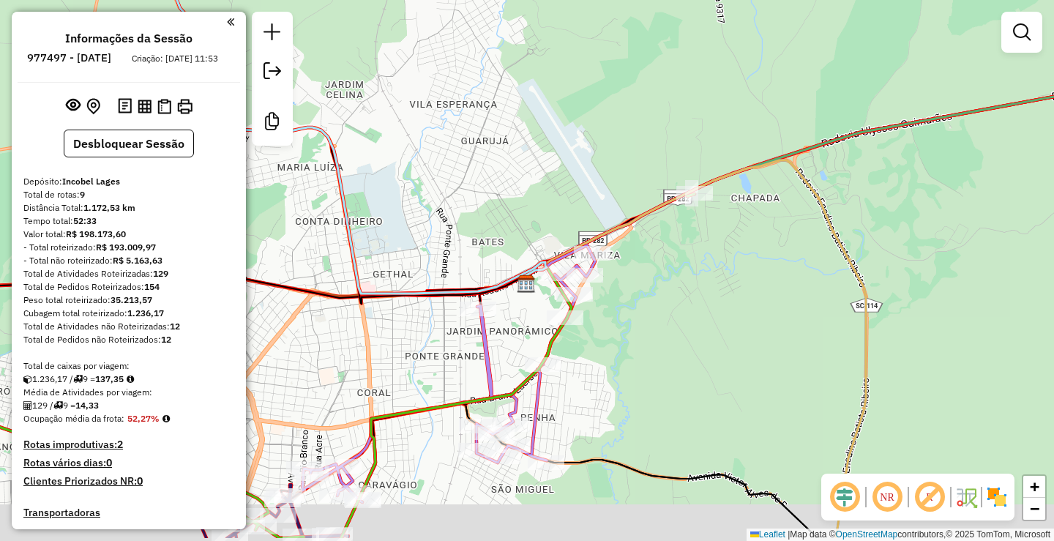
drag, startPoint x: 554, startPoint y: 147, endPoint x: 555, endPoint y: 108, distance: 38.8
click at [555, 108] on div "Janela de atendimento Grade de atendimento Capacidade Transportadoras Veículos …" at bounding box center [527, 270] width 1054 height 541
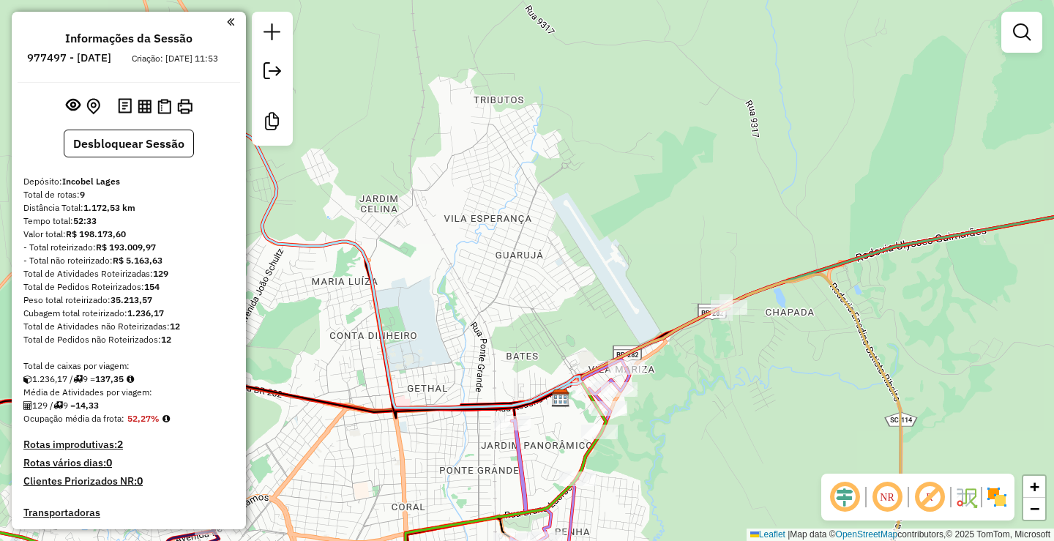
drag, startPoint x: 596, startPoint y: 145, endPoint x: 626, endPoint y: 243, distance: 102.5
click at [628, 244] on div "Janela de atendimento Grade de atendimento Capacidade Transportadoras Veículos …" at bounding box center [527, 270] width 1054 height 541
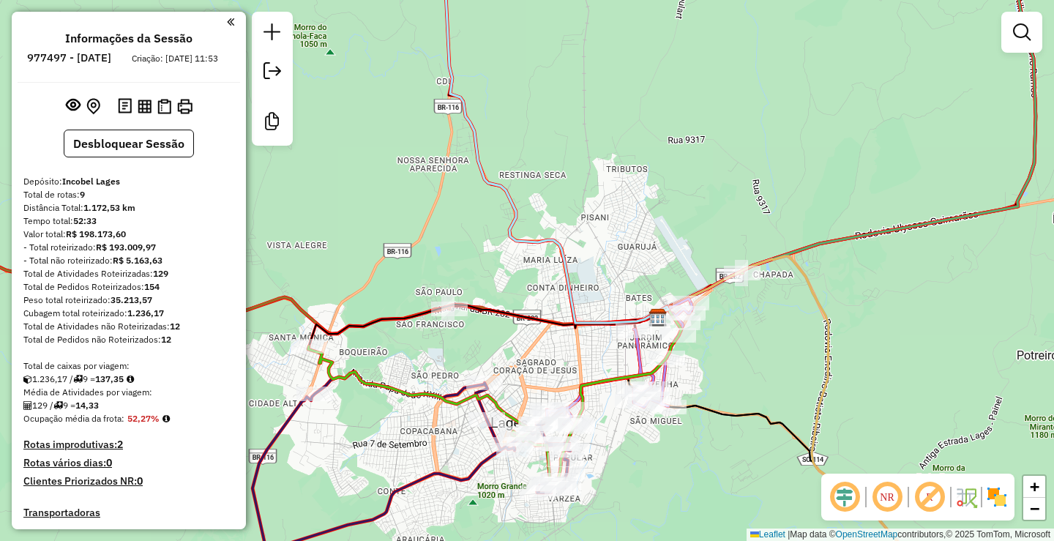
drag, startPoint x: 577, startPoint y: 190, endPoint x: 629, endPoint y: 203, distance: 53.8
click at [627, 202] on div "Janela de atendimento Grade de atendimento Capacidade Transportadoras Veículos …" at bounding box center [527, 270] width 1054 height 541
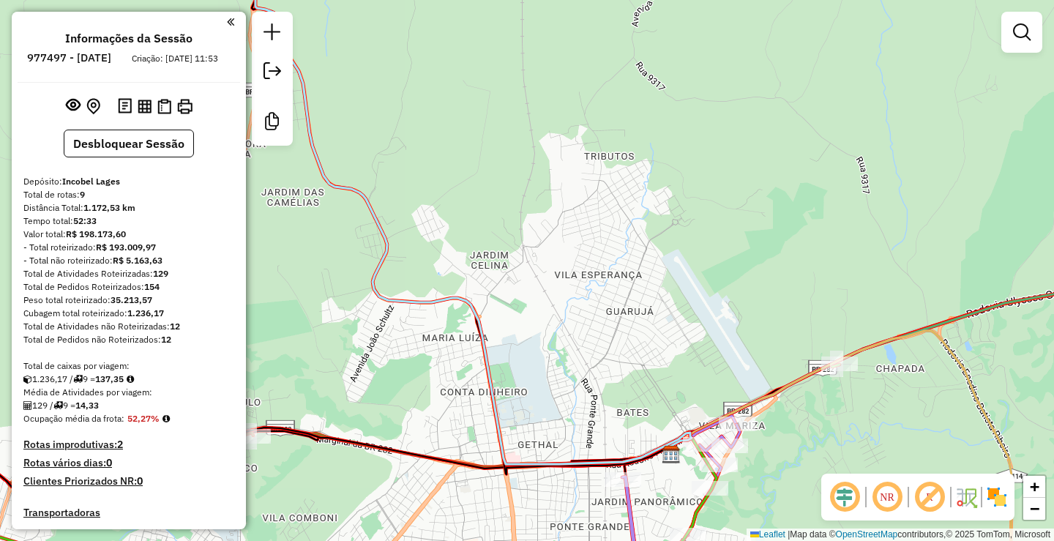
click at [641, 260] on div "Janela de atendimento Grade de atendimento Capacidade Transportadoras Veículos …" at bounding box center [527, 270] width 1054 height 541
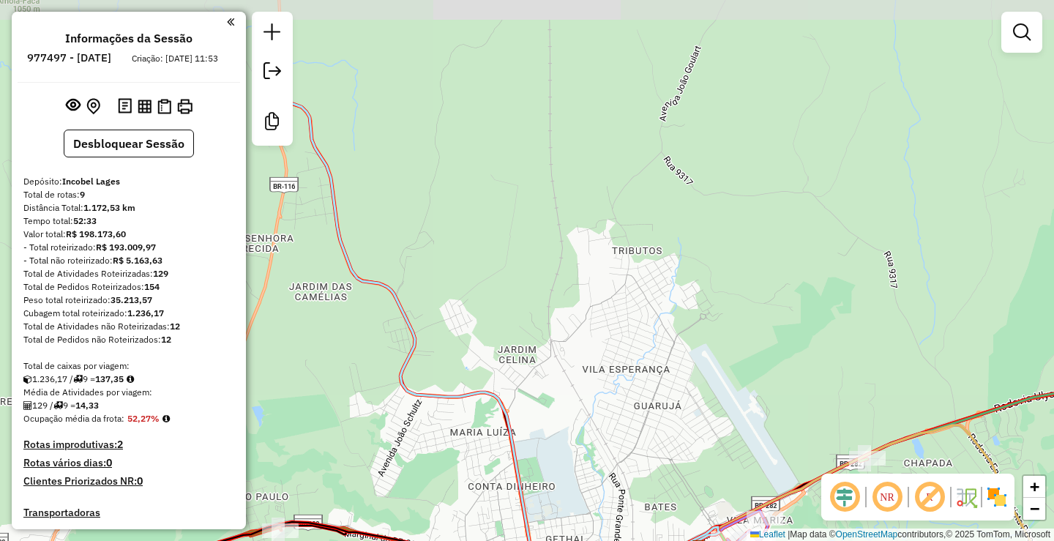
drag, startPoint x: 593, startPoint y: 239, endPoint x: 632, endPoint y: 327, distance: 96.0
click at [631, 329] on div "Janela de atendimento Grade de atendimento Capacidade Transportadoras Veículos …" at bounding box center [527, 270] width 1054 height 541
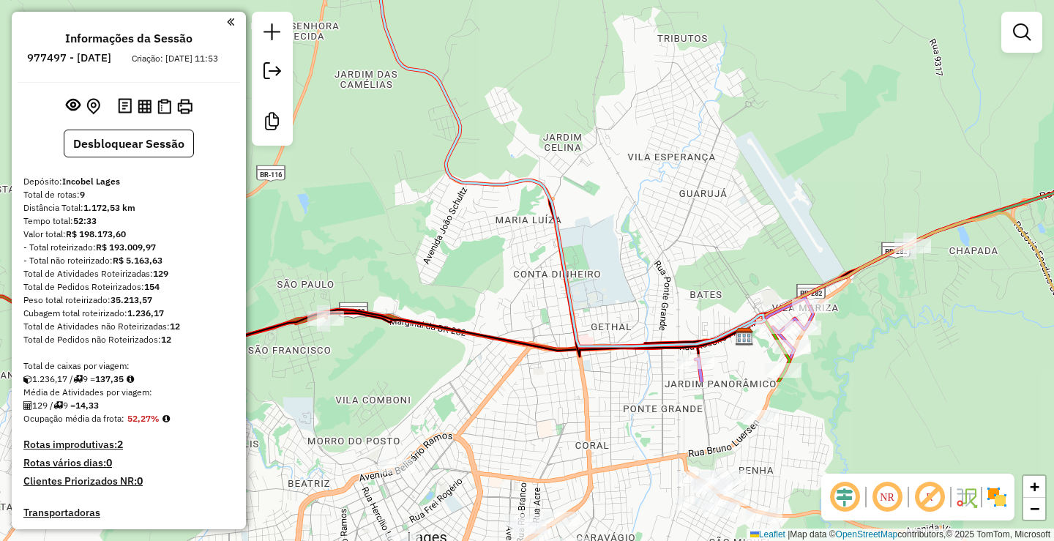
drag, startPoint x: 582, startPoint y: 328, endPoint x: 729, endPoint y: 186, distance: 203.9
click at [609, 147] on div "Janela de atendimento Grade de atendimento Capacidade Transportadoras Veículos …" at bounding box center [527, 270] width 1054 height 541
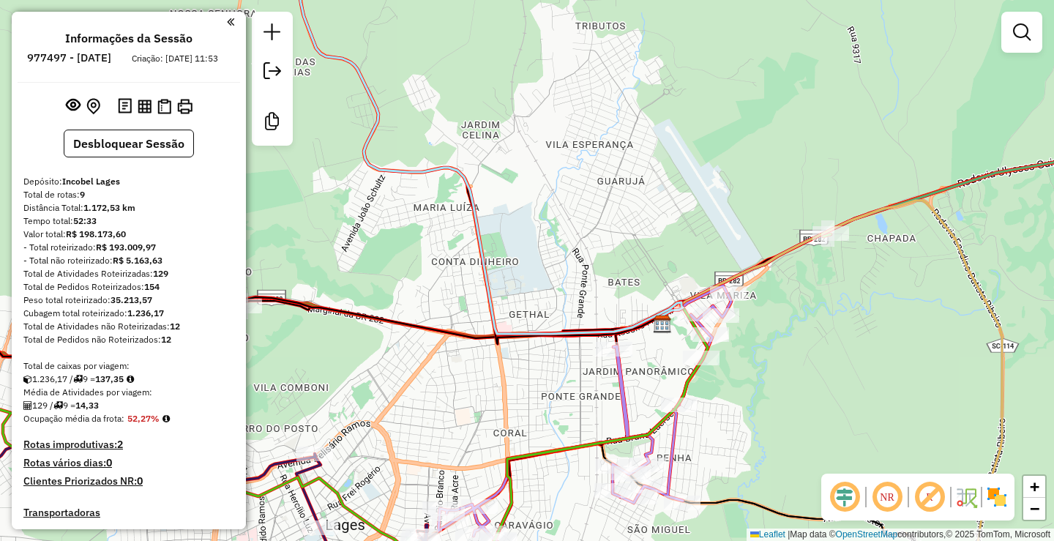
drag, startPoint x: 862, startPoint y: 198, endPoint x: 698, endPoint y: 207, distance: 164.1
click at [699, 207] on div "Janela de atendimento Grade de atendimento Capacidade Transportadoras Veículos …" at bounding box center [527, 270] width 1054 height 541
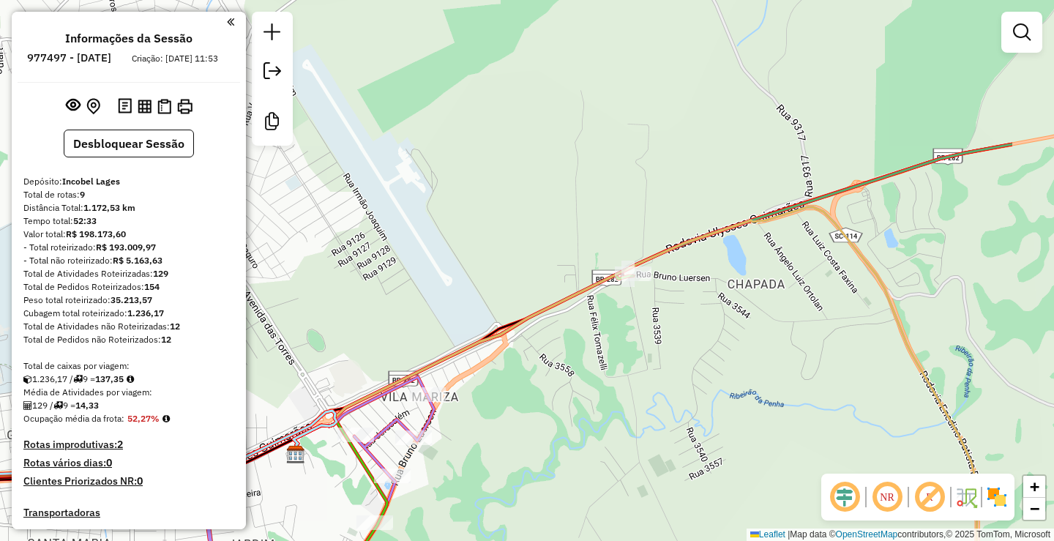
drag, startPoint x: 768, startPoint y: 237, endPoint x: 652, endPoint y: 236, distance: 116.3
click at [652, 236] on div "Janela de atendimento Grade de atendimento Capacidade Transportadoras Veículos …" at bounding box center [527, 270] width 1054 height 541
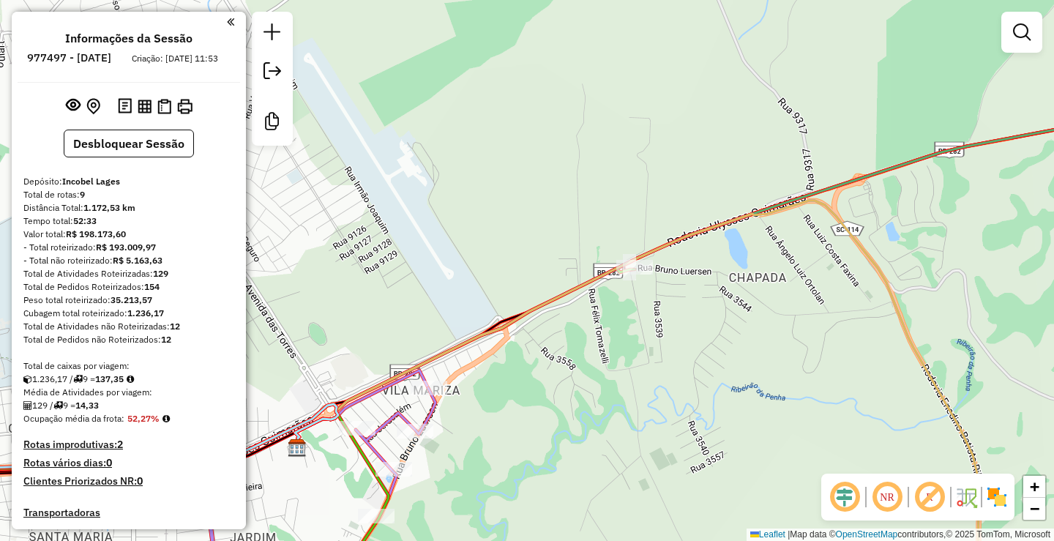
drag, startPoint x: 701, startPoint y: 312, endPoint x: 687, endPoint y: 272, distance: 41.9
click at [687, 272] on div "Janela de atendimento Grade de atendimento Capacidade Transportadoras Veículos …" at bounding box center [527, 270] width 1054 height 541
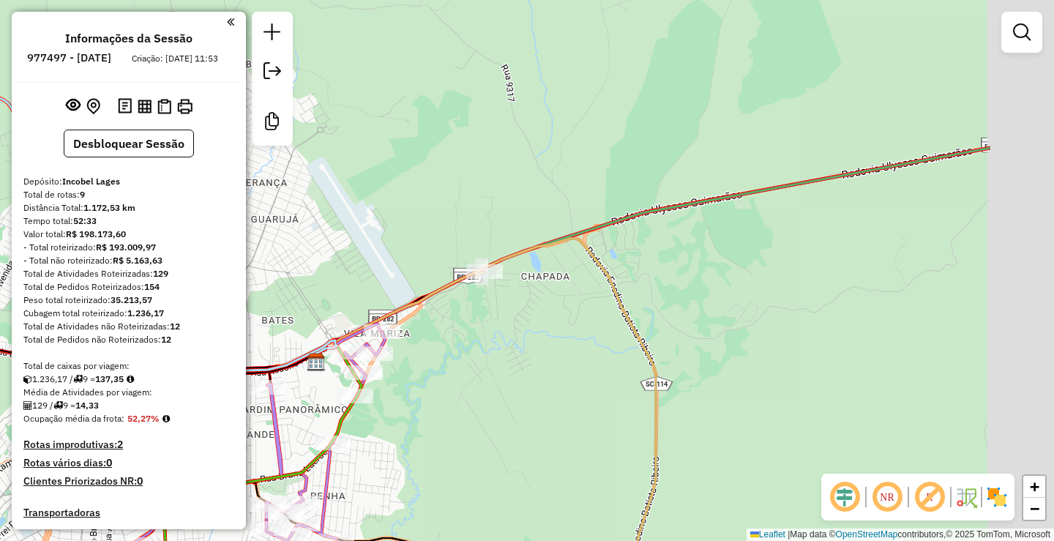
drag, startPoint x: 741, startPoint y: 282, endPoint x: 574, endPoint y: 302, distance: 168.8
click at [574, 302] on div "Janela de atendimento Grade de atendimento Capacidade Transportadoras Veículos …" at bounding box center [527, 270] width 1054 height 541
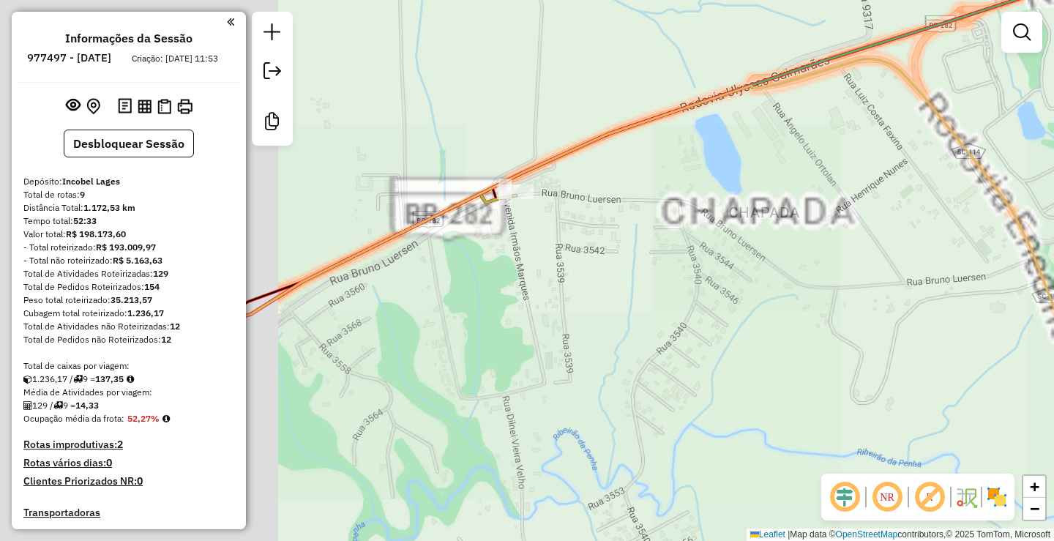
drag, startPoint x: 760, startPoint y: 288, endPoint x: 874, endPoint y: 301, distance: 115.6
click at [880, 308] on div "Janela de atendimento Grade de atendimento Capacidade Transportadoras Veículos …" at bounding box center [527, 270] width 1054 height 541
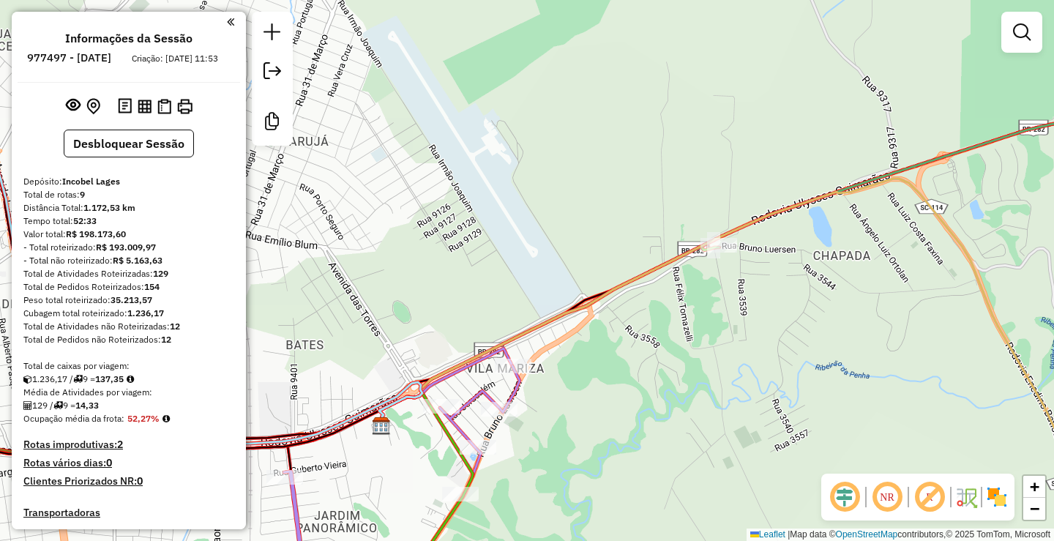
click at [720, 290] on div "Janela de atendimento Grade de atendimento Capacidade Transportadoras Veículos …" at bounding box center [527, 270] width 1054 height 541
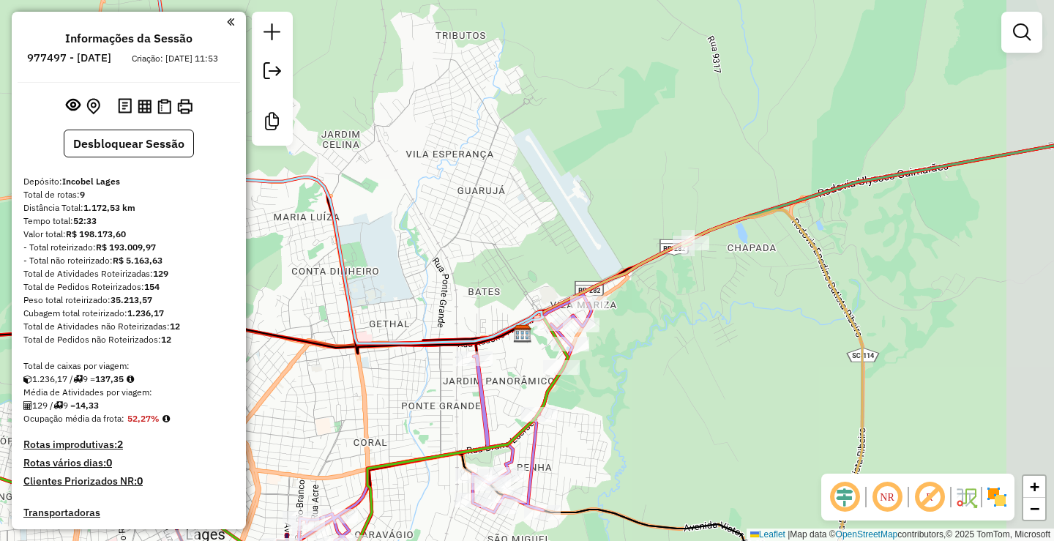
drag, startPoint x: 789, startPoint y: 277, endPoint x: 750, endPoint y: 266, distance: 40.3
click at [750, 266] on div "Janela de atendimento Grade de atendimento Capacidade Transportadoras Veículos …" at bounding box center [527, 270] width 1054 height 541
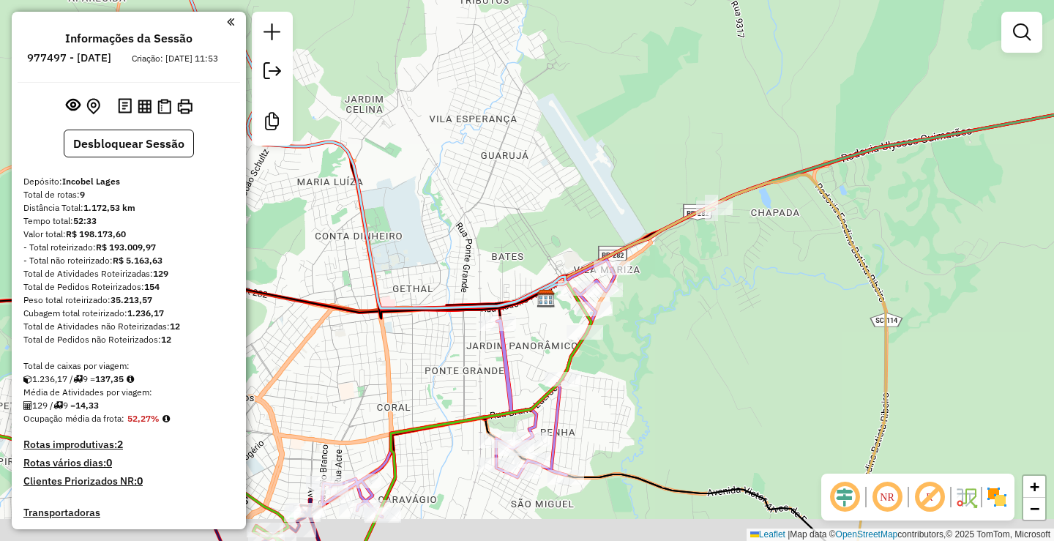
drag, startPoint x: 768, startPoint y: 280, endPoint x: 655, endPoint y: 288, distance: 113.7
click at [774, 271] on div "Janela de atendimento Grade de atendimento Capacidade Transportadoras Veículos …" at bounding box center [527, 270] width 1054 height 541
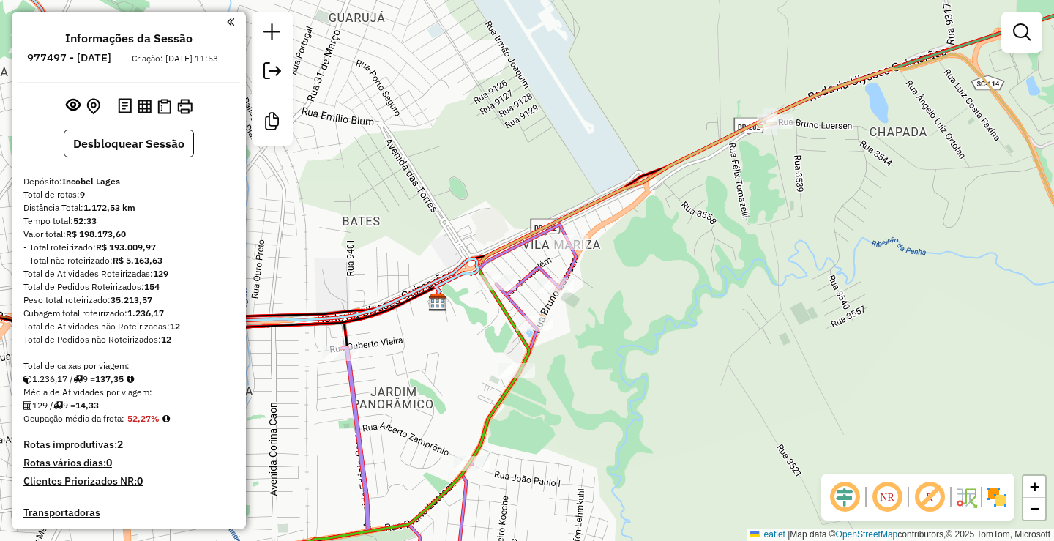
click at [616, 303] on div "Janela de atendimento Grade de atendimento Capacidade Transportadoras Veículos …" at bounding box center [527, 270] width 1054 height 541
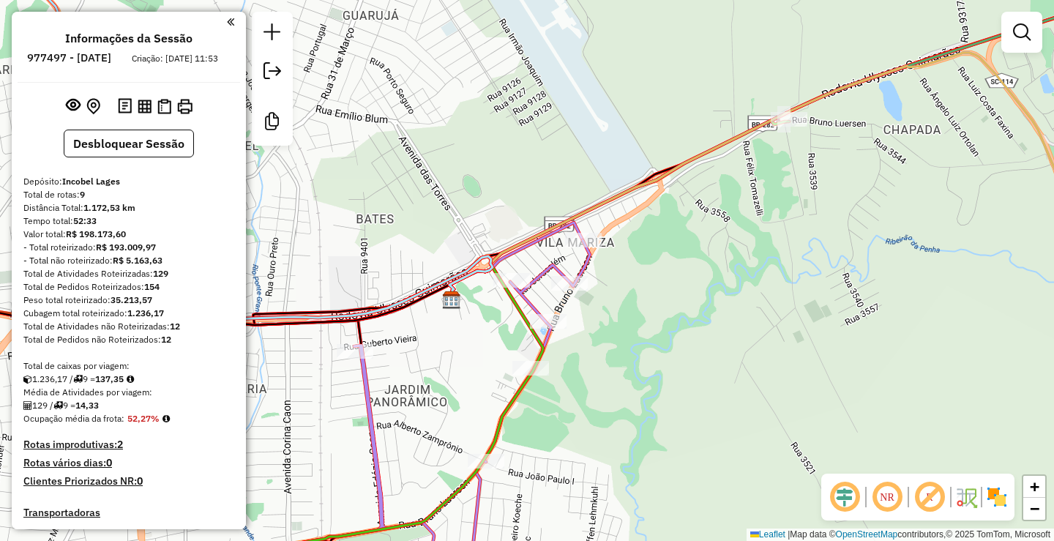
drag, startPoint x: 624, startPoint y: 296, endPoint x: 659, endPoint y: 301, distance: 35.4
click at [659, 300] on div "Janela de atendimento Grade de atendimento Capacidade Transportadoras Veículos …" at bounding box center [527, 270] width 1054 height 541
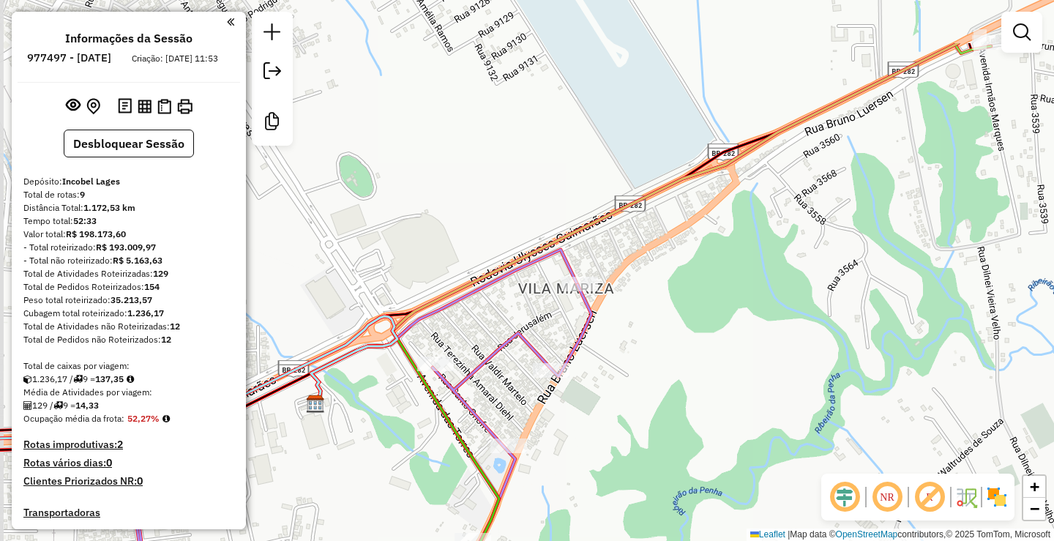
drag, startPoint x: 654, startPoint y: 293, endPoint x: 663, endPoint y: 347, distance: 54.1
click at [662, 348] on div "Janela de atendimento Grade de atendimento Capacidade Transportadoras Veículos …" at bounding box center [527, 270] width 1054 height 541
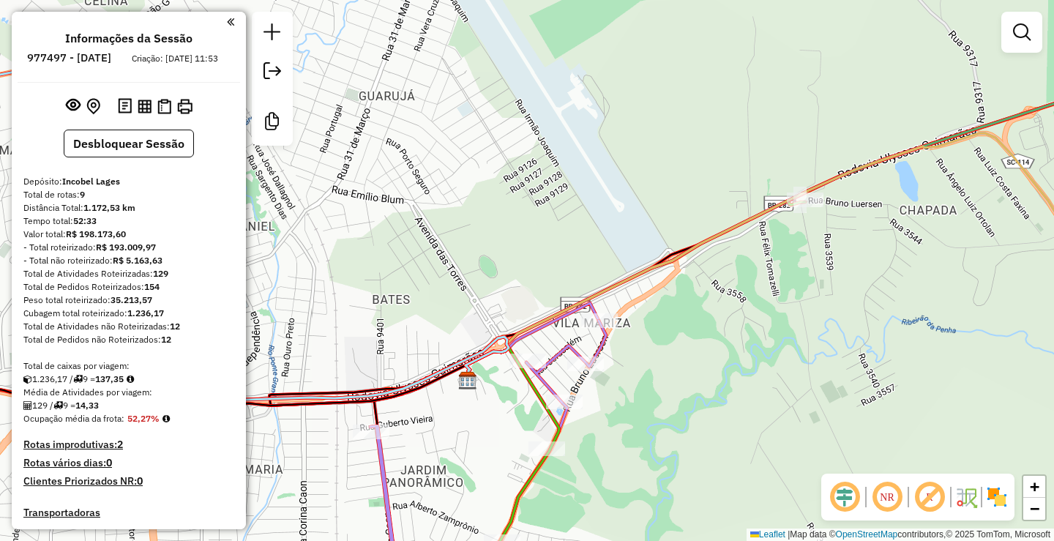
drag, startPoint x: 664, startPoint y: 337, endPoint x: 651, endPoint y: 343, distance: 14.4
click at [651, 343] on div "Janela de atendimento Grade de atendimento Capacidade Transportadoras Veículos …" at bounding box center [527, 270] width 1054 height 541
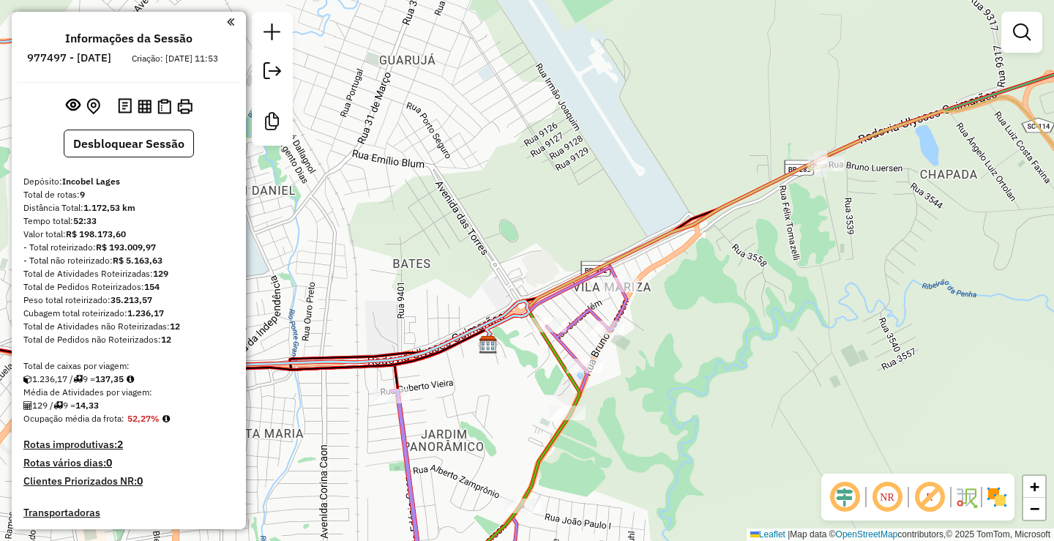
drag, startPoint x: 664, startPoint y: 334, endPoint x: 685, endPoint y: 299, distance: 41.3
click at [685, 299] on div "Janela de atendimento Grade de atendimento Capacidade Transportadoras Veículos …" at bounding box center [527, 270] width 1054 height 541
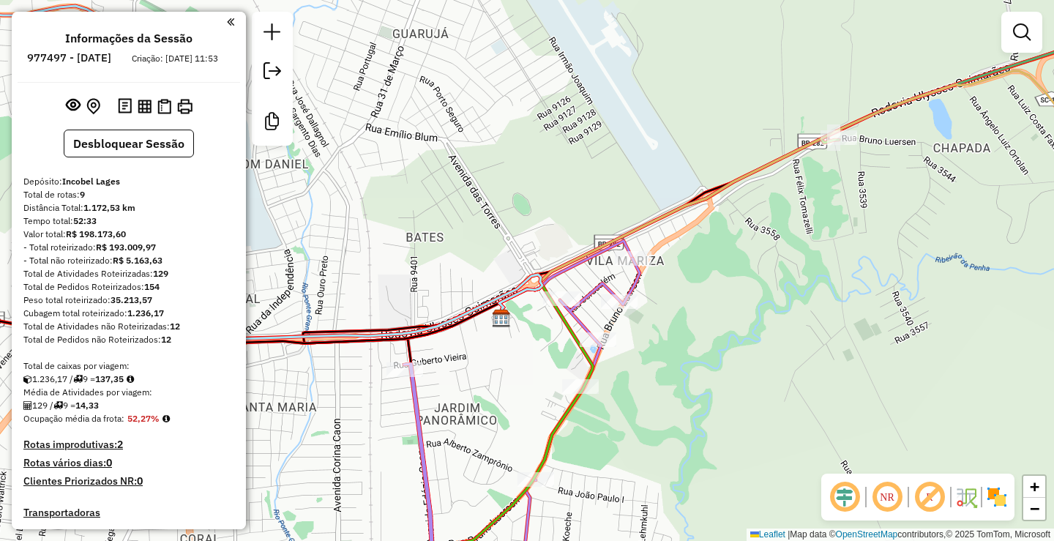
drag, startPoint x: 727, startPoint y: 357, endPoint x: 740, endPoint y: 331, distance: 29.5
click at [740, 331] on div "Janela de atendimento Grade de atendimento Capacidade Transportadoras Veículos …" at bounding box center [527, 270] width 1054 height 541
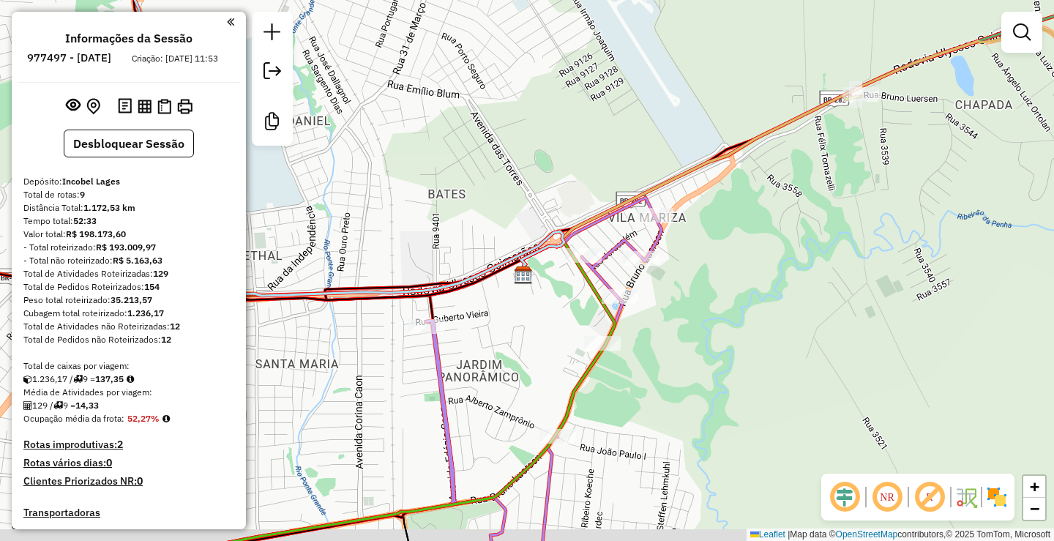
drag, startPoint x: 733, startPoint y: 335, endPoint x: 755, endPoint y: 292, distance: 48.4
click at [755, 292] on div "Janela de atendimento Grade de atendimento Capacidade Transportadoras Veículos …" at bounding box center [527, 270] width 1054 height 541
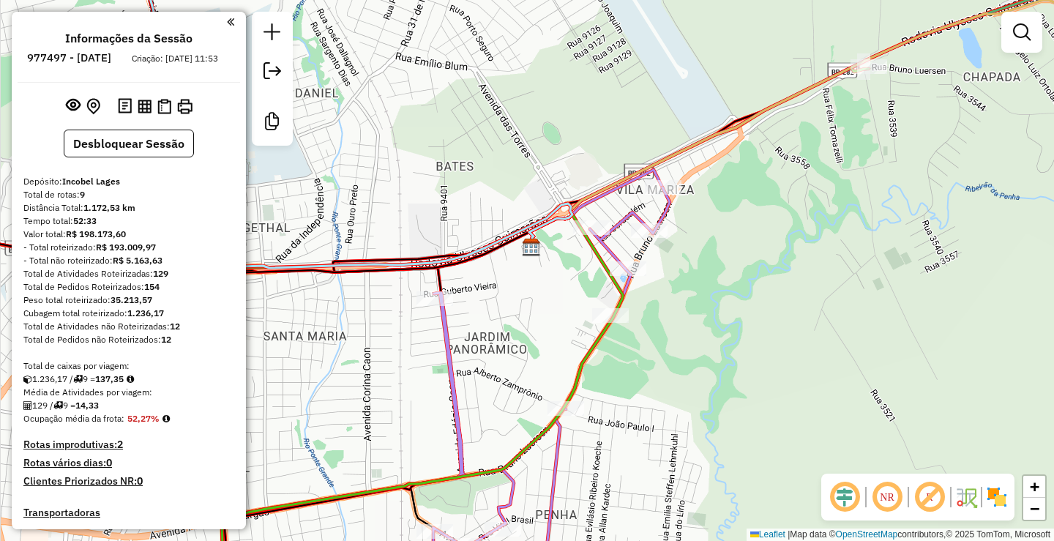
drag, startPoint x: 746, startPoint y: 295, endPoint x: 754, endPoint y: 267, distance: 28.9
click at [754, 267] on div "Janela de atendimento Grade de atendimento Capacidade Transportadoras Veículos …" at bounding box center [527, 270] width 1054 height 541
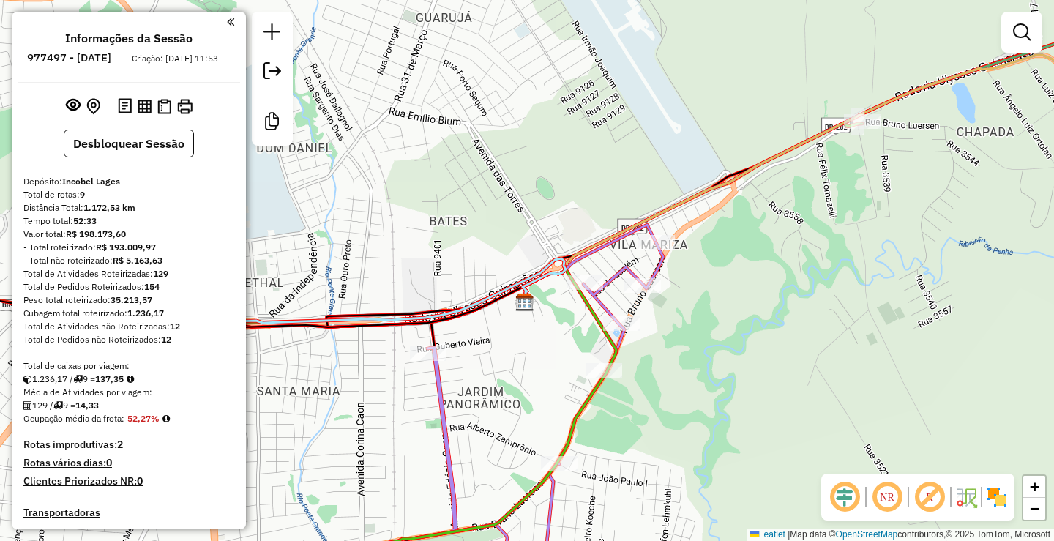
drag, startPoint x: 731, startPoint y: 263, endPoint x: 757, endPoint y: 316, distance: 58.9
click at [756, 319] on div "Janela de atendimento Grade de atendimento Capacidade Transportadoras Veículos …" at bounding box center [527, 270] width 1054 height 541
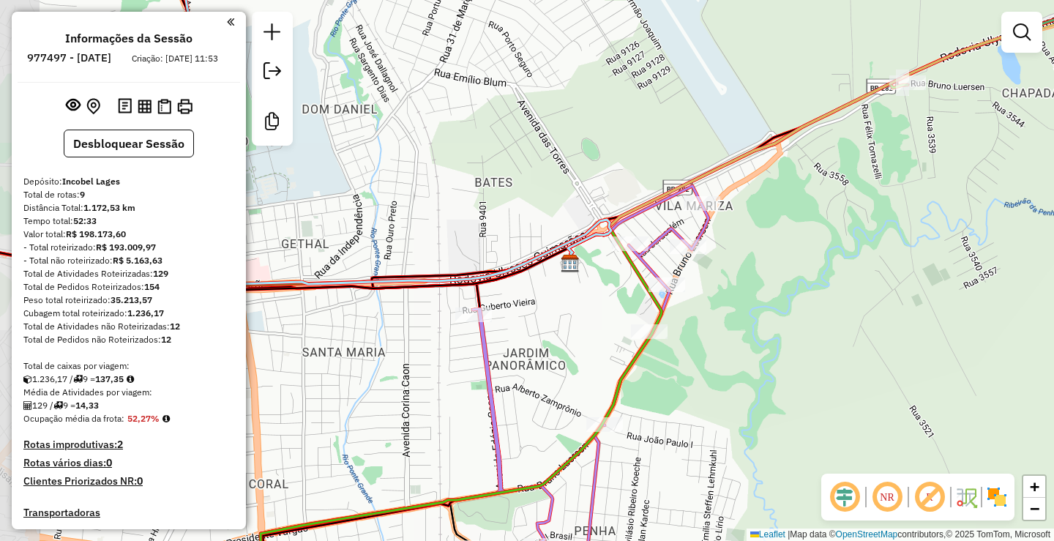
drag, startPoint x: 704, startPoint y: 295, endPoint x: 751, endPoint y: 332, distance: 59.9
click at [746, 334] on div "Janela de atendimento Grade de atendimento Capacidade Transportadoras Veículos …" at bounding box center [527, 270] width 1054 height 541
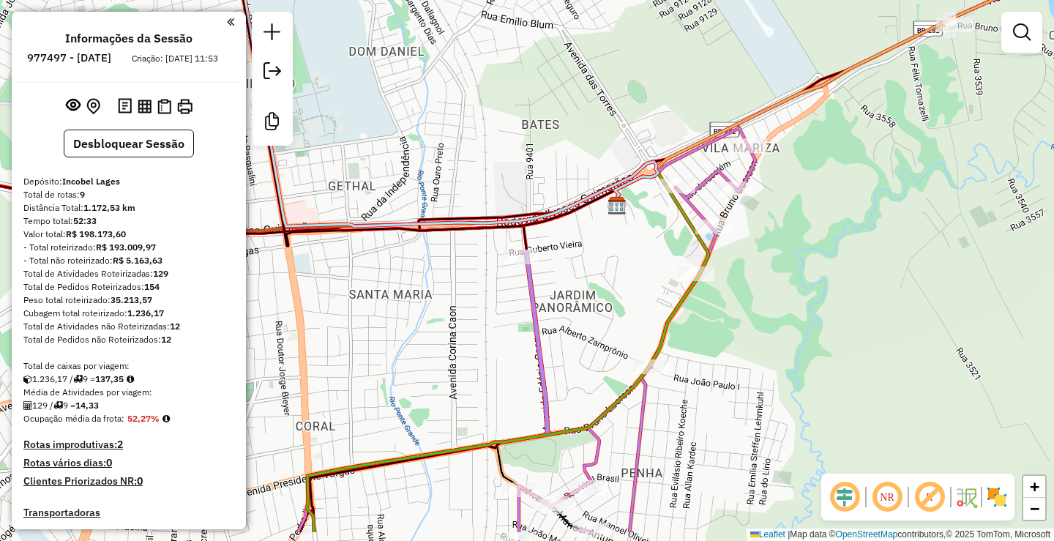
drag, startPoint x: 704, startPoint y: 419, endPoint x: 764, endPoint y: 353, distance: 89.6
click at [760, 354] on div "Janela de atendimento Grade de atendimento Capacidade Transportadoras Veículos …" at bounding box center [527, 270] width 1054 height 541
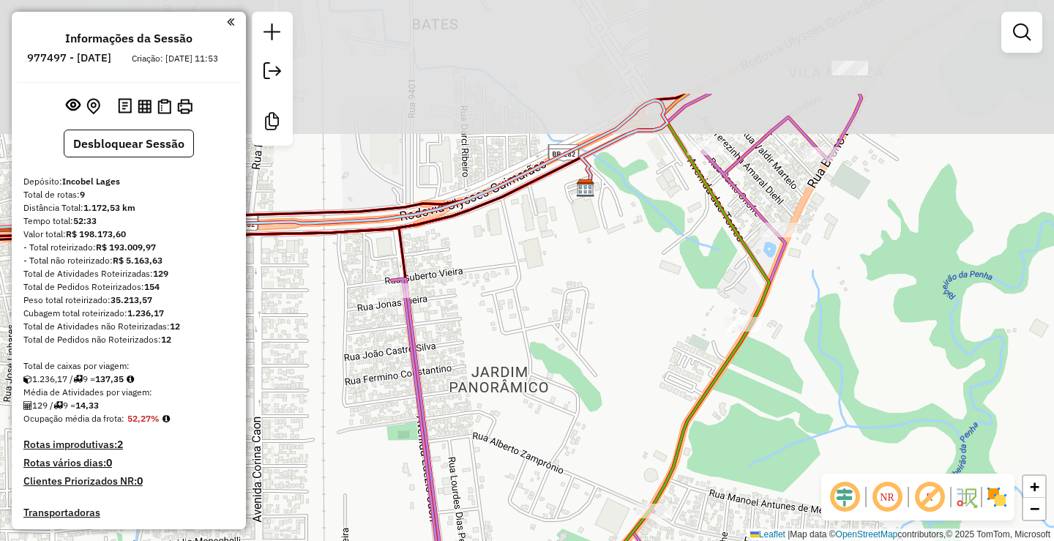
drag, startPoint x: 689, startPoint y: 329, endPoint x: 748, endPoint y: 441, distance: 126.7
click at [748, 441] on div "Janela de atendimento Grade de atendimento Capacidade Transportadoras Veículos …" at bounding box center [527, 270] width 1054 height 541
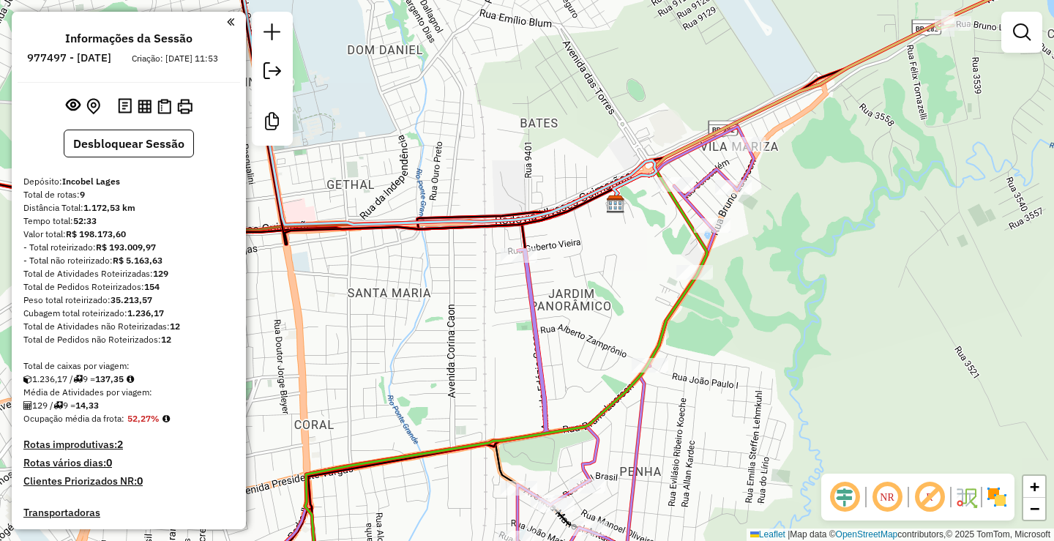
drag, startPoint x: 628, startPoint y: 305, endPoint x: 634, endPoint y: 274, distance: 31.3
click at [634, 274] on div "Janela de atendimento Grade de atendimento Capacidade Transportadoras Veículos …" at bounding box center [527, 270] width 1054 height 541
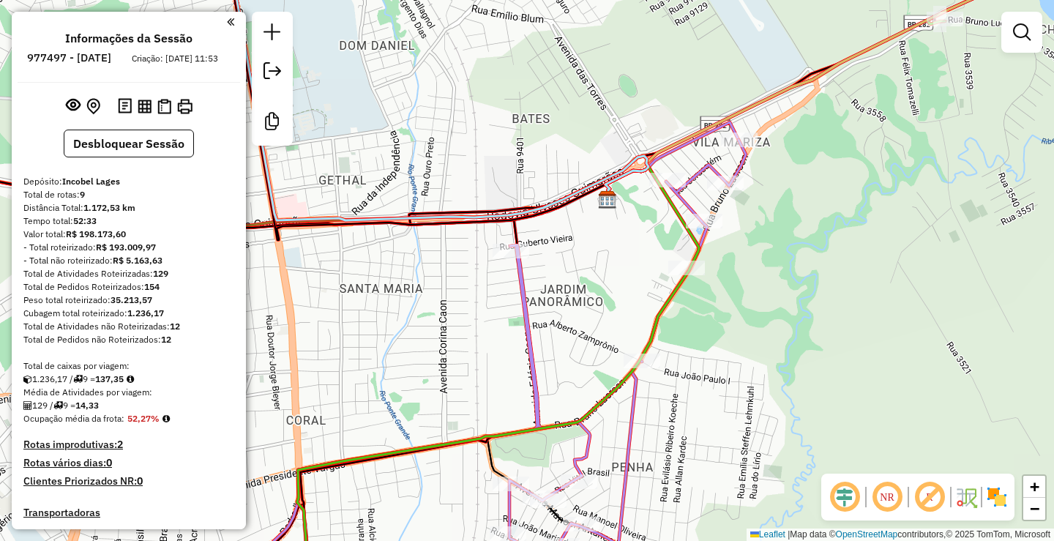
click at [611, 265] on div "Janela de atendimento Grade de atendimento Capacidade Transportadoras Veículos …" at bounding box center [527, 270] width 1054 height 541
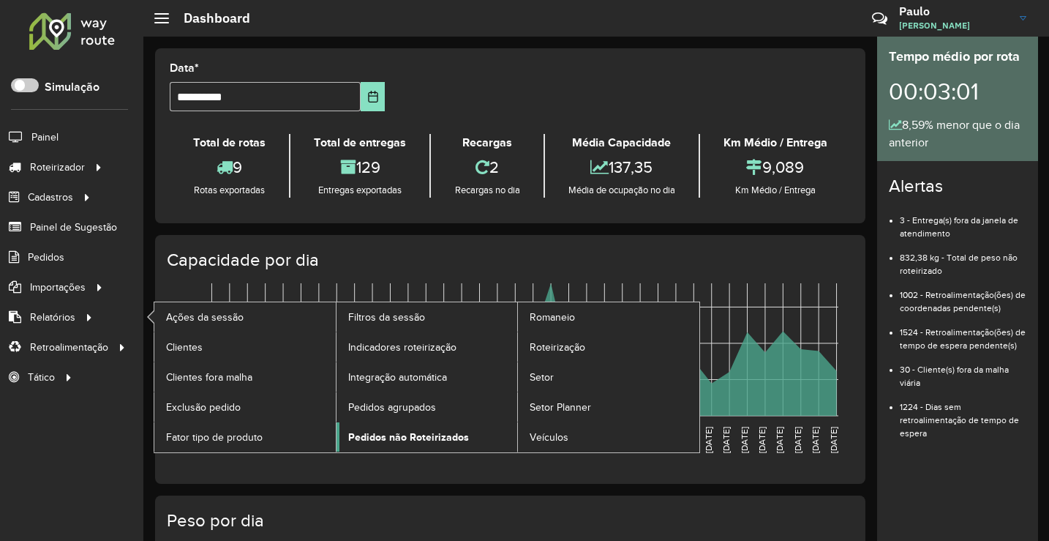
click at [410, 437] on span "Pedidos não Roteirizados" at bounding box center [408, 437] width 121 height 15
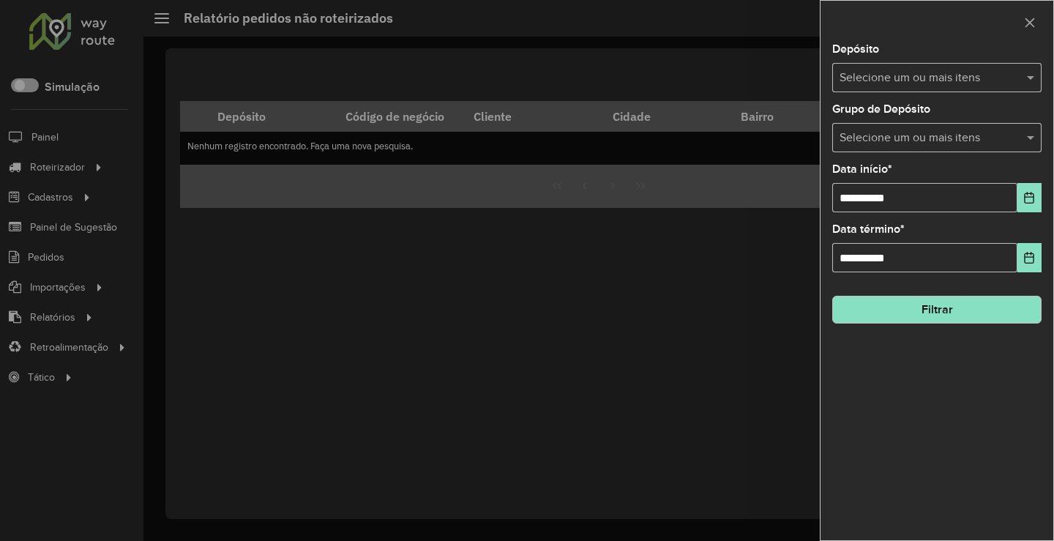
click at [931, 309] on button "Filtrar" at bounding box center [936, 310] width 209 height 28
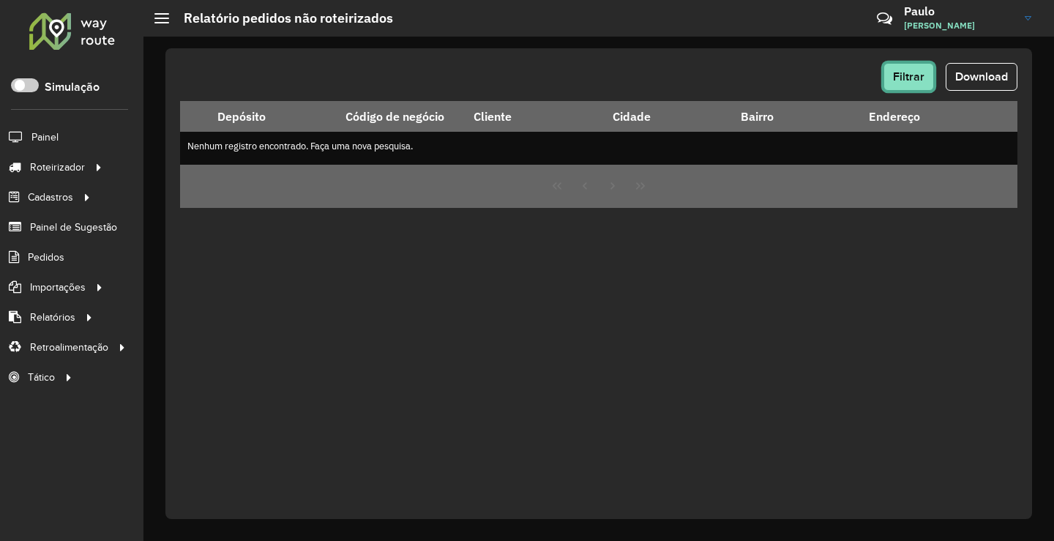
click at [908, 76] on span "Filtrar" at bounding box center [908, 76] width 31 height 12
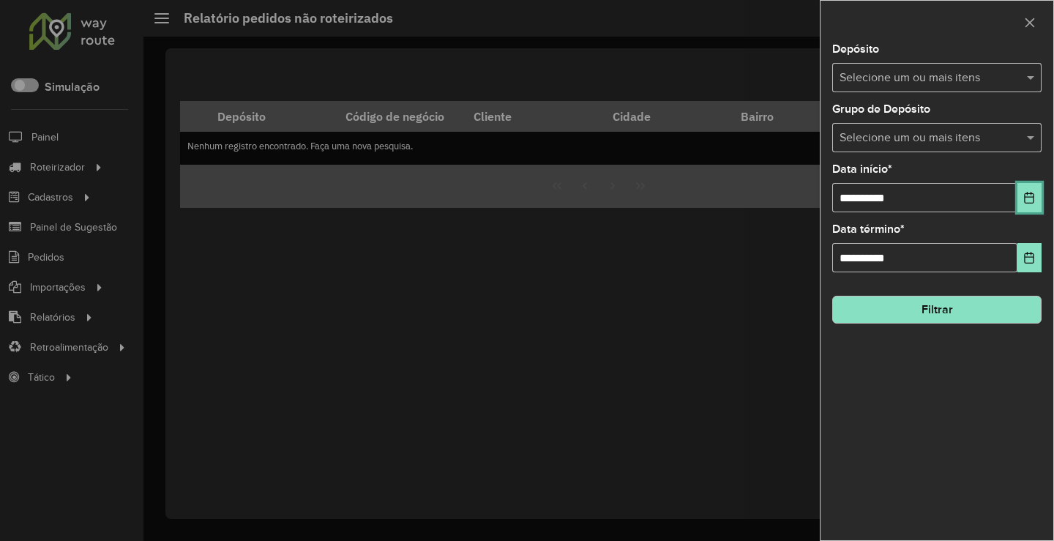
click at [1030, 192] on icon "Choose Date" at bounding box center [1029, 198] width 12 height 12
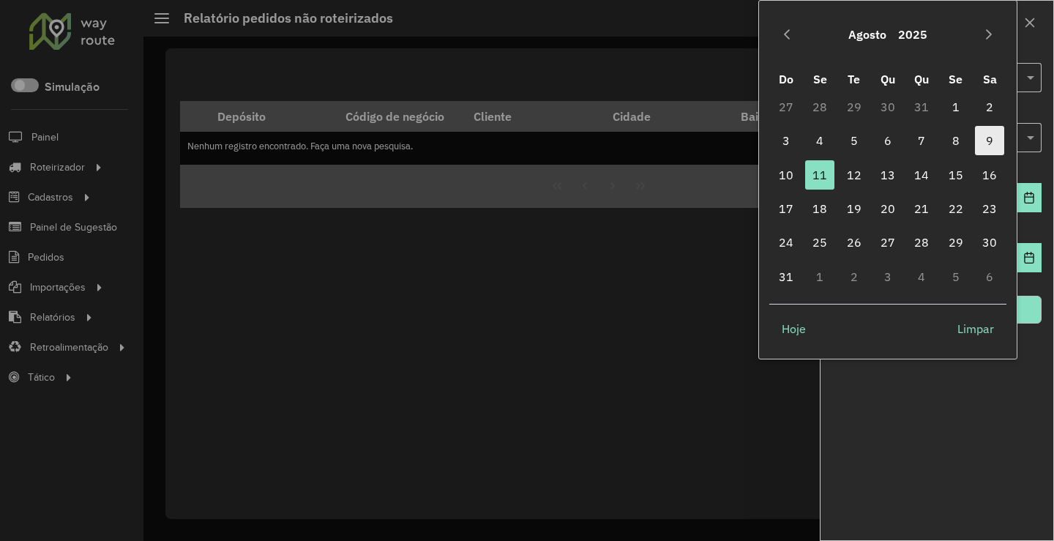
click at [980, 140] on span "9" at bounding box center [989, 140] width 29 height 29
type input "**********"
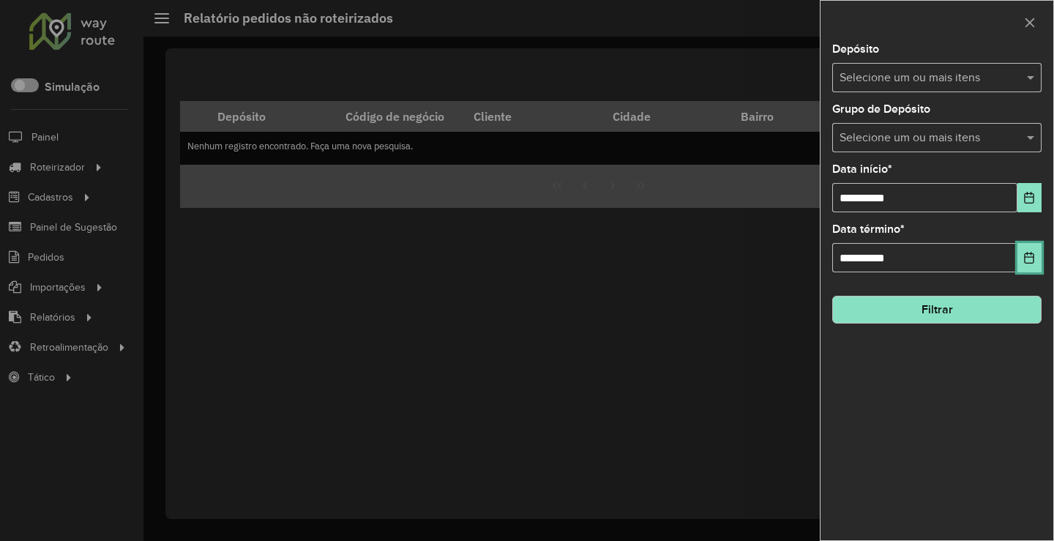
click at [1025, 266] on button "Choose Date" at bounding box center [1029, 257] width 24 height 29
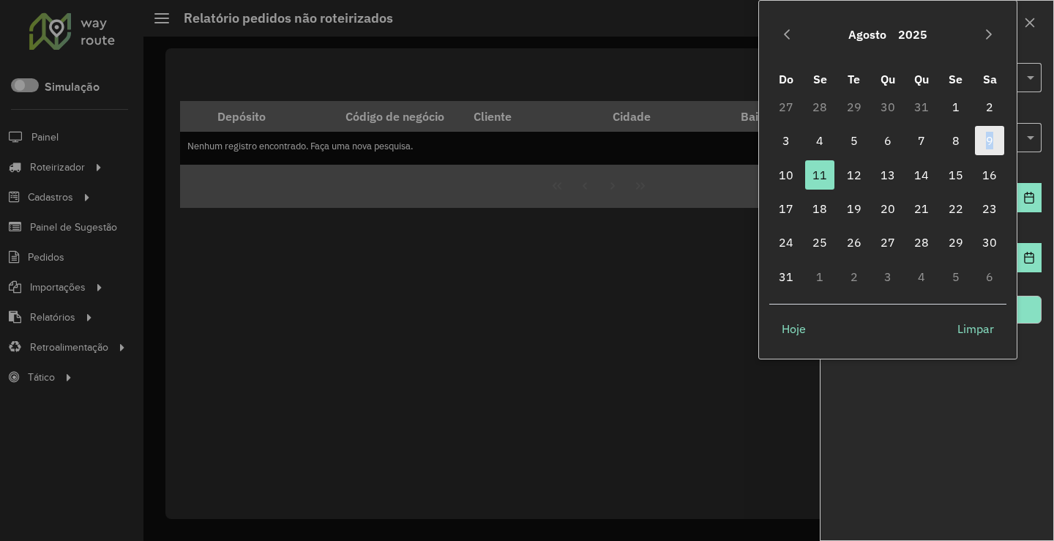
click at [990, 133] on span "9" at bounding box center [989, 140] width 29 height 29
type input "**********"
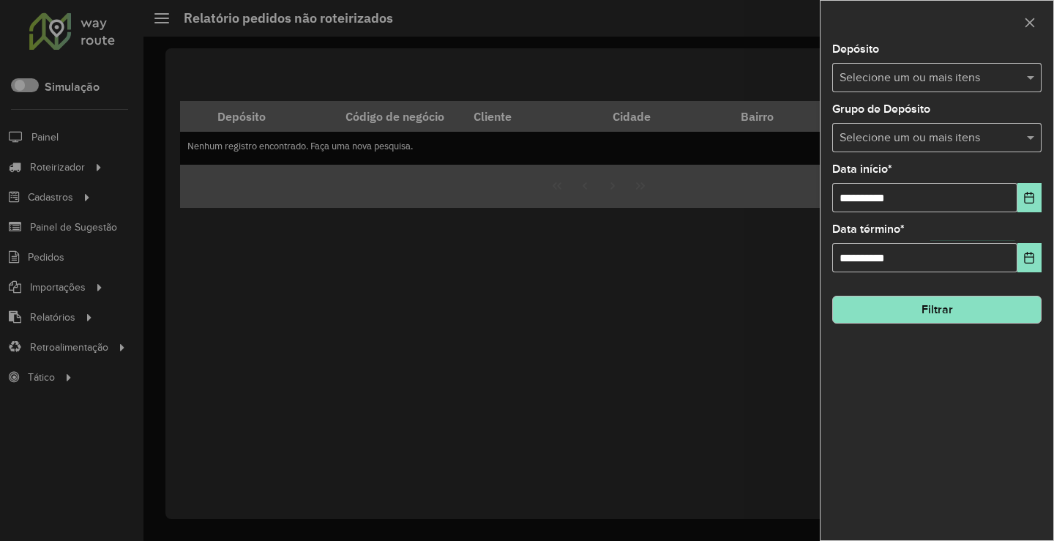
click at [953, 300] on button "Filtrar" at bounding box center [936, 310] width 209 height 28
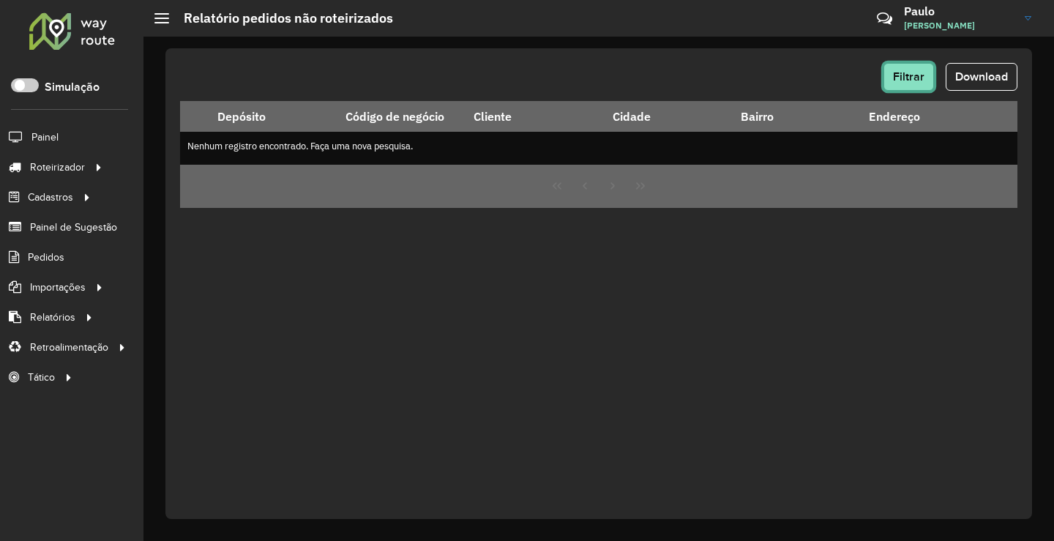
click at [913, 78] on span "Filtrar" at bounding box center [908, 76] width 31 height 12
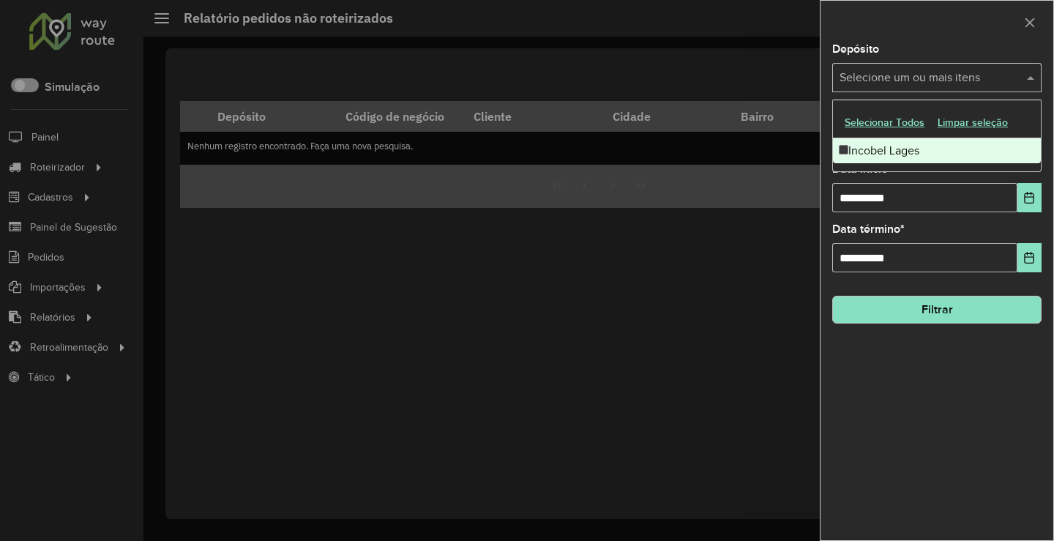
click at [931, 70] on input "text" at bounding box center [929, 79] width 187 height 18
click at [1023, 200] on button "Choose Date" at bounding box center [1029, 197] width 24 height 29
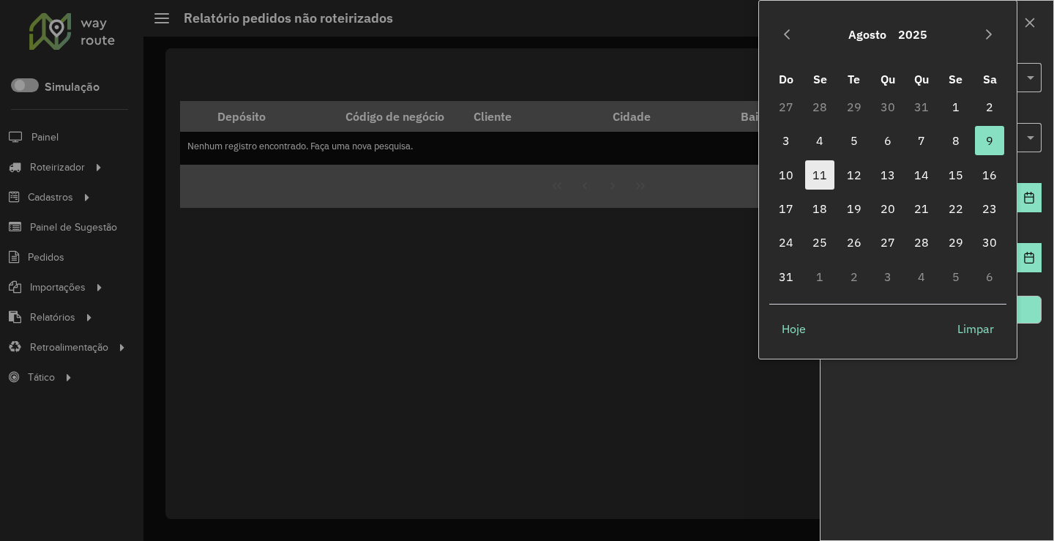
click at [811, 173] on span "11" at bounding box center [819, 174] width 29 height 29
type input "**********"
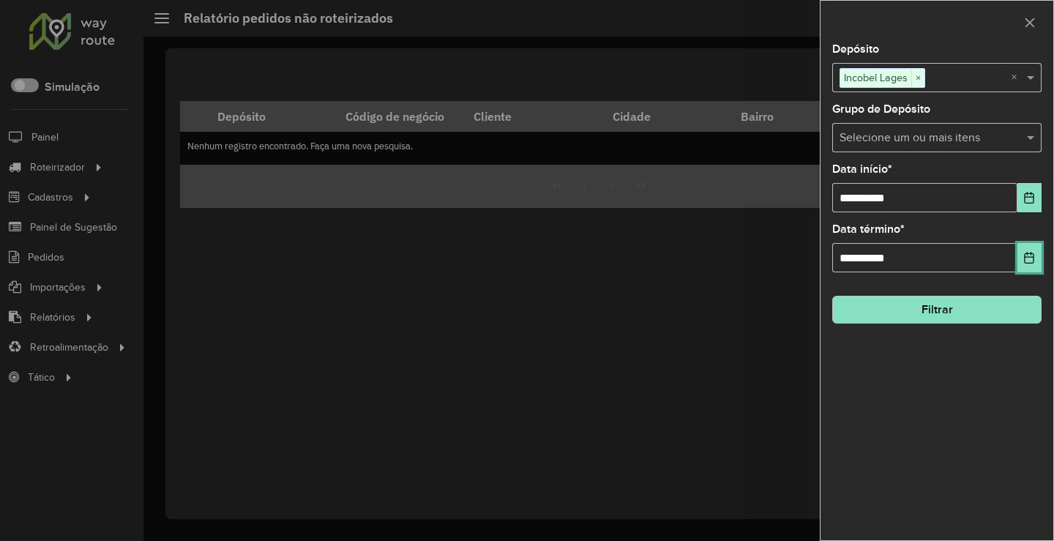
click at [1029, 266] on button "Choose Date" at bounding box center [1029, 257] width 24 height 29
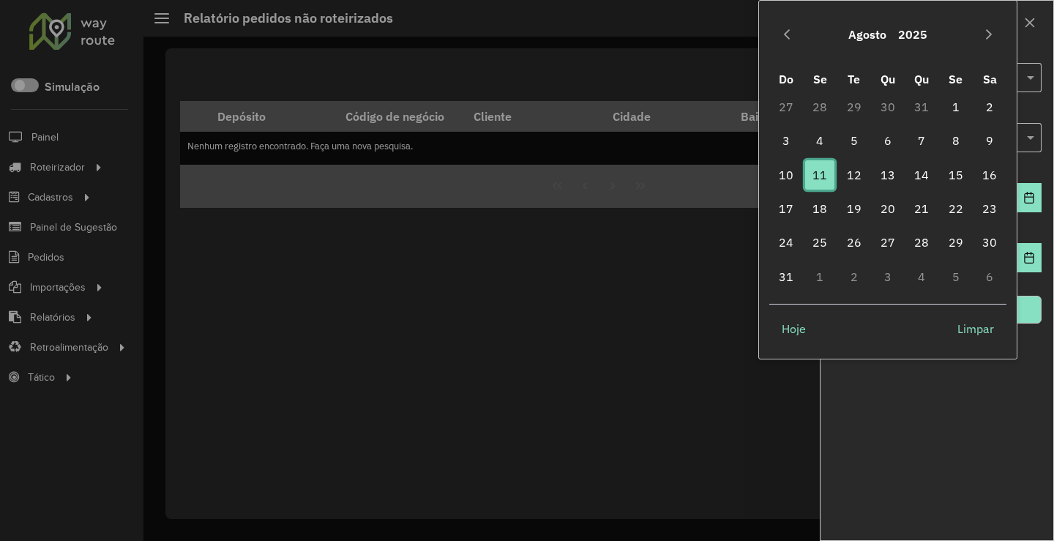
click at [822, 179] on span "11" at bounding box center [819, 174] width 29 height 29
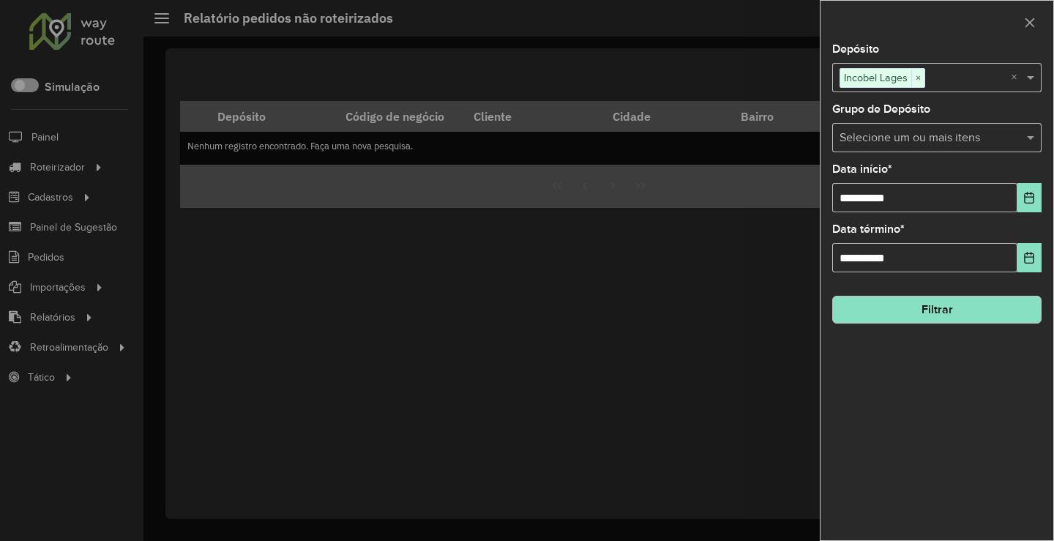
click at [917, 310] on button "Filtrar" at bounding box center [936, 310] width 209 height 28
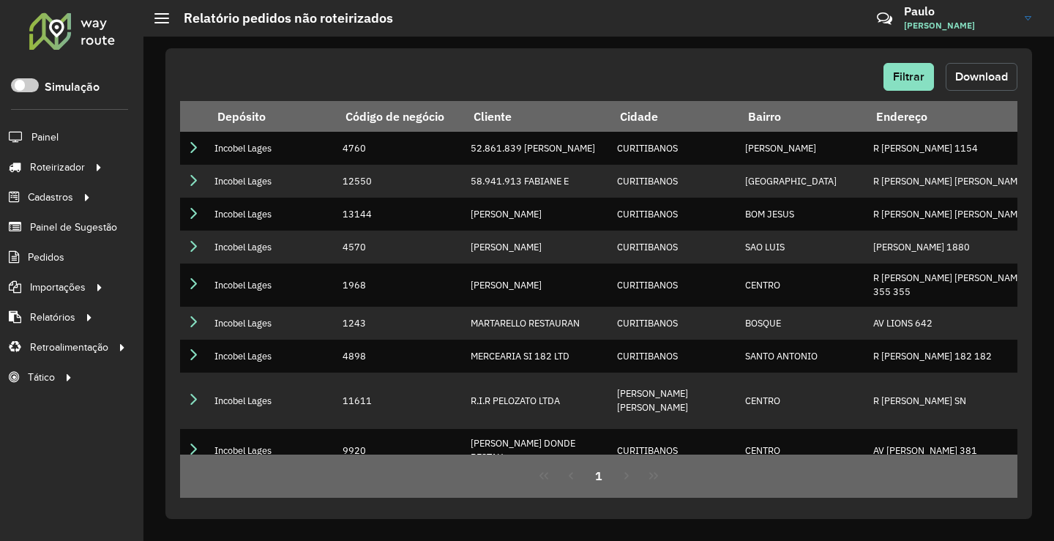
click at [974, 82] on span "Download" at bounding box center [981, 76] width 53 height 12
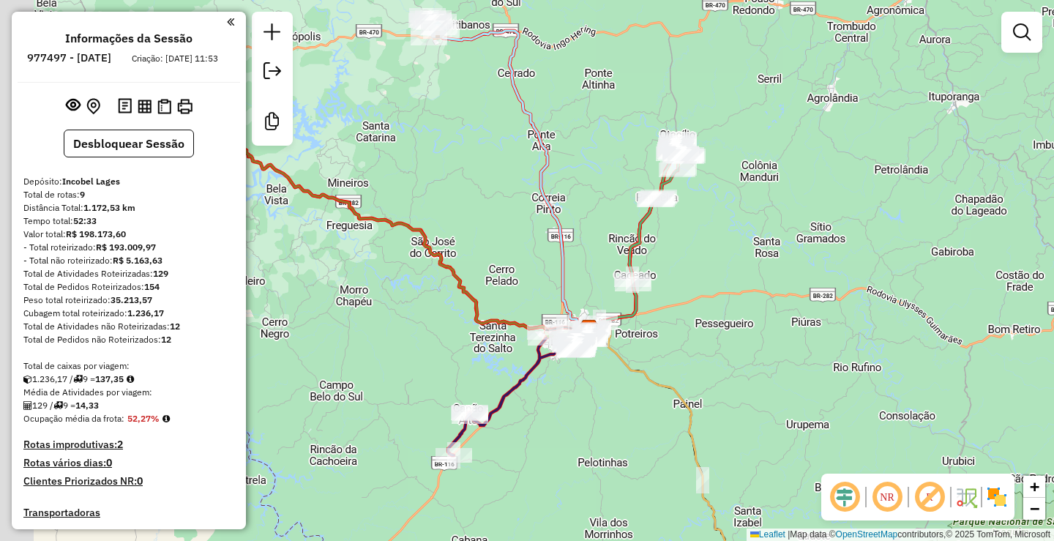
click at [496, 242] on div "Janela de atendimento Grade de atendimento Capacidade Transportadoras Veículos …" at bounding box center [527, 270] width 1054 height 541
